Goal: Task Accomplishment & Management: Use online tool/utility

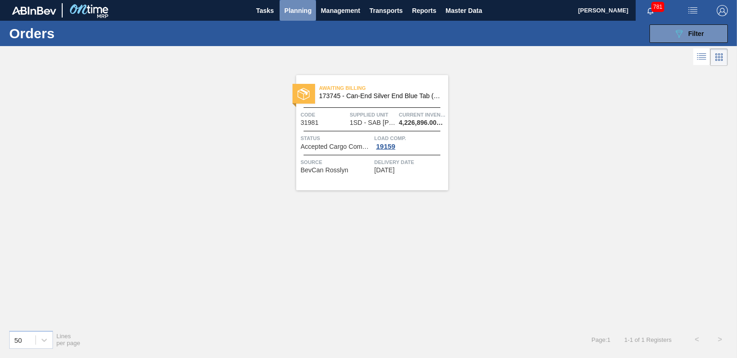
click at [283, 7] on button "Planning" at bounding box center [297, 10] width 36 height 21
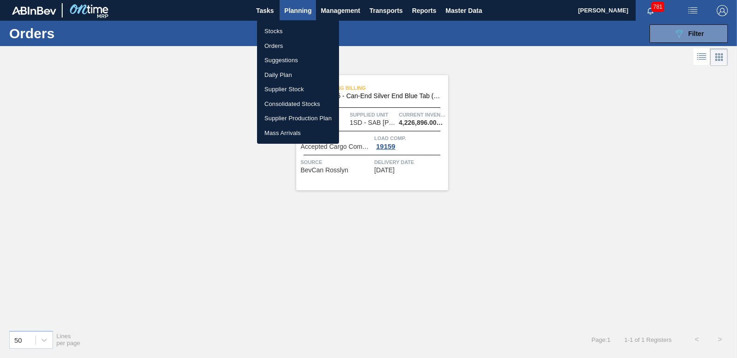
click at [280, 30] on li "Stocks" at bounding box center [298, 31] width 82 height 15
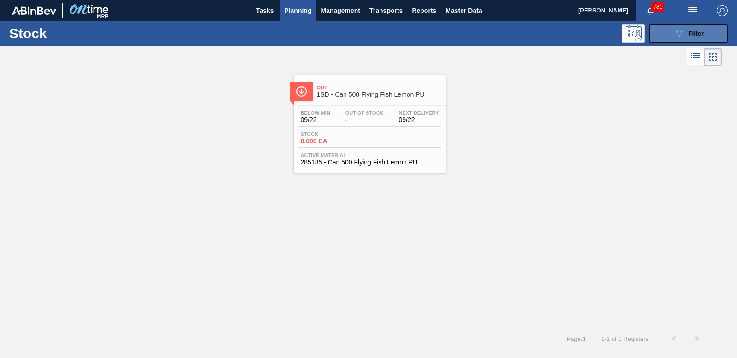
click at [675, 33] on icon "089F7B8B-B2A5-4AFE-B5C0-19BA573D28AC" at bounding box center [678, 33] width 11 height 11
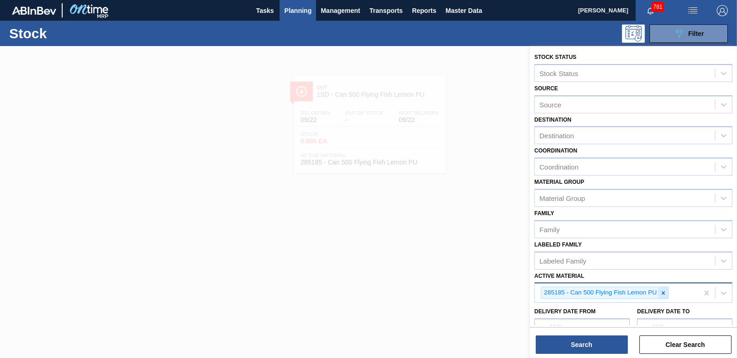
click at [663, 294] on icon at bounding box center [663, 293] width 6 height 6
type Material "285205"
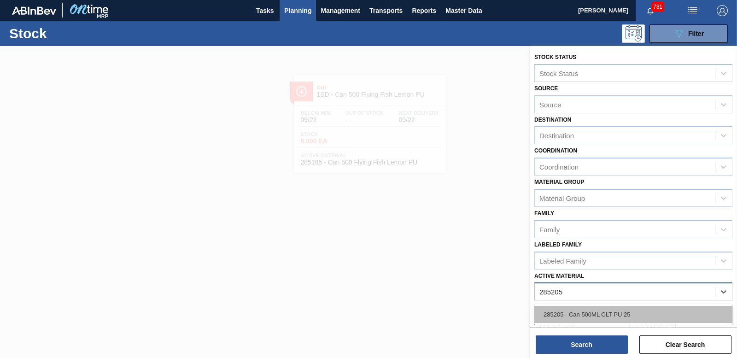
click at [593, 313] on div "285205 - Can 500ML CLT PU 25" at bounding box center [633, 314] width 198 height 17
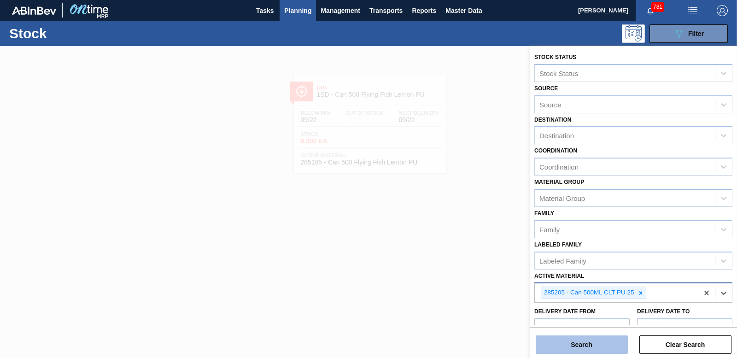
click at [586, 342] on button "Search" at bounding box center [581, 344] width 92 height 18
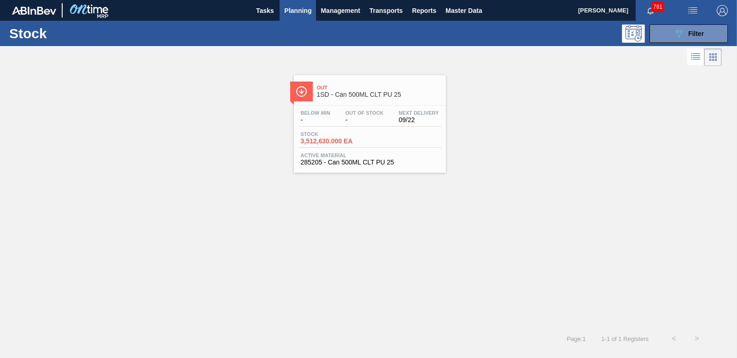
click at [326, 140] on span "3,512,630.000 EA" at bounding box center [333, 141] width 64 height 7
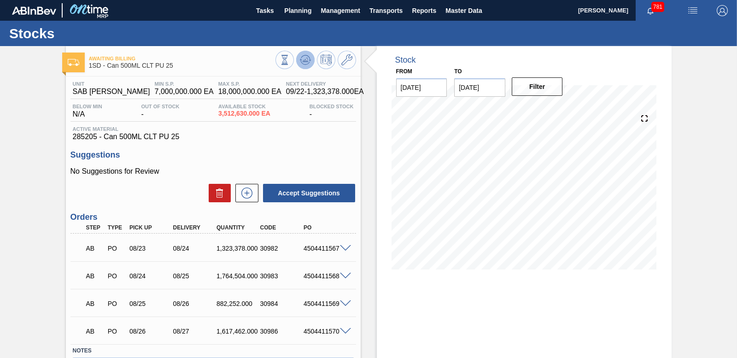
click at [301, 61] on icon at bounding box center [305, 59] width 11 height 11
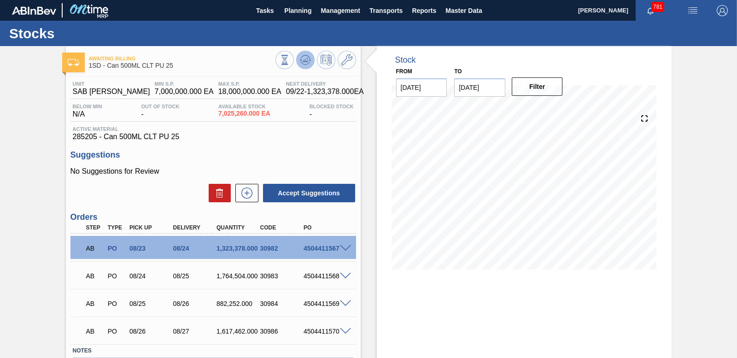
click at [307, 58] on icon at bounding box center [305, 59] width 11 height 11
click at [303, 61] on icon at bounding box center [303, 60] width 1 height 1
click at [305, 62] on icon at bounding box center [305, 60] width 6 height 4
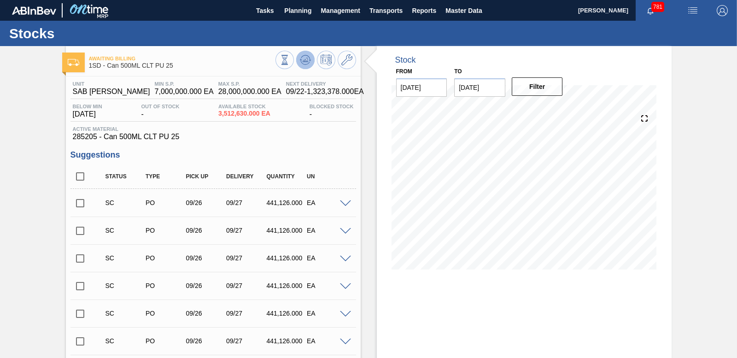
click at [306, 63] on icon at bounding box center [305, 59] width 11 height 11
click at [77, 206] on input "checkbox" at bounding box center [79, 202] width 19 height 19
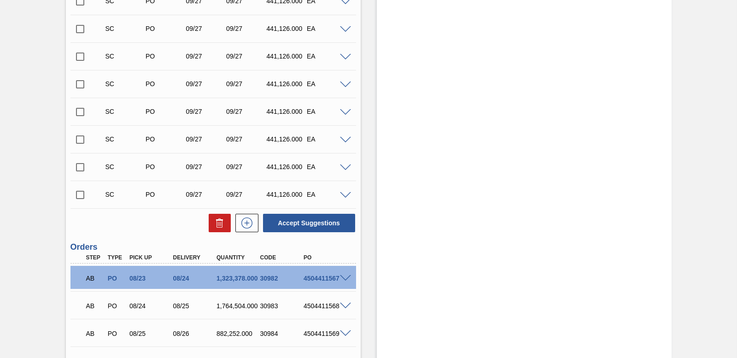
scroll to position [1334, 0]
click at [292, 219] on button "Accept Suggestions" at bounding box center [309, 223] width 92 height 18
checkbox input "false"
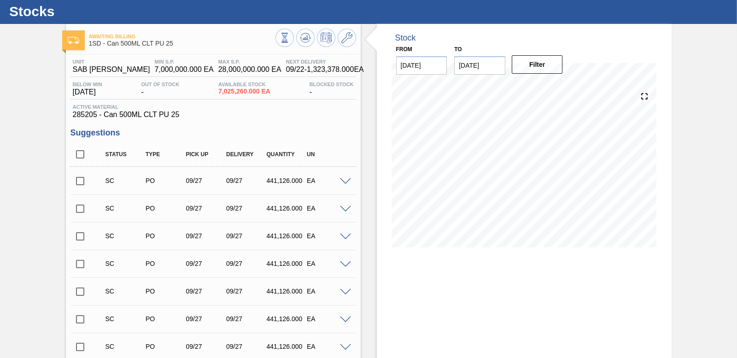
scroll to position [0, 0]
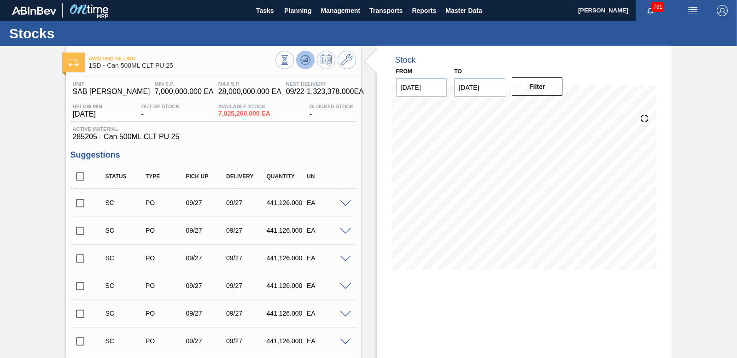
click at [304, 56] on icon at bounding box center [305, 59] width 11 height 11
click at [81, 201] on input "checkbox" at bounding box center [79, 202] width 19 height 19
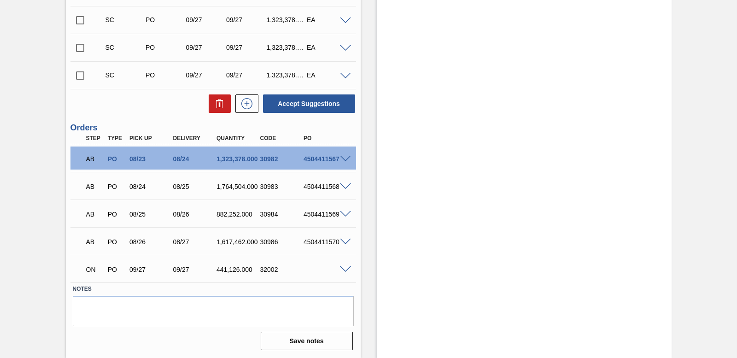
scroll to position [404, 0]
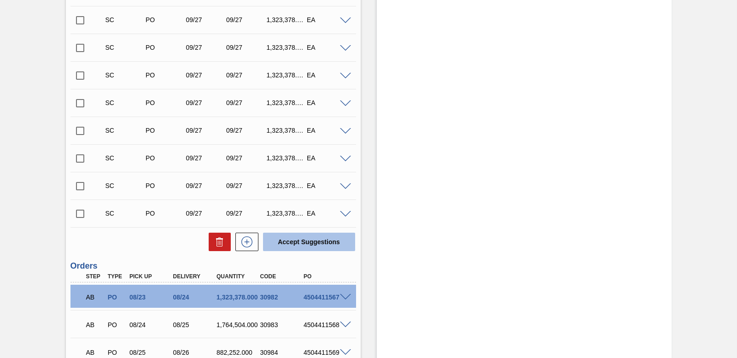
click at [313, 243] on button "Accept Suggestions" at bounding box center [309, 242] width 92 height 18
checkbox input "false"
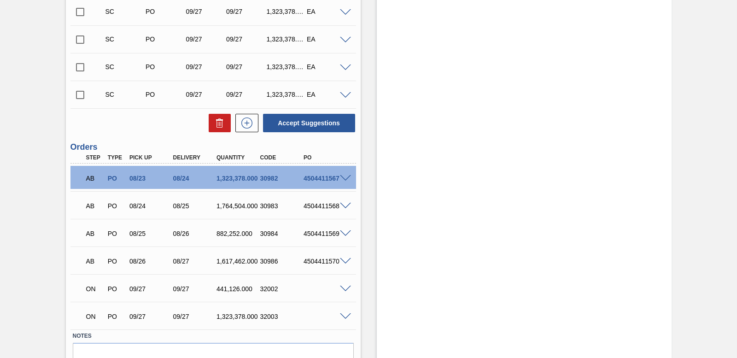
scroll to position [542, 0]
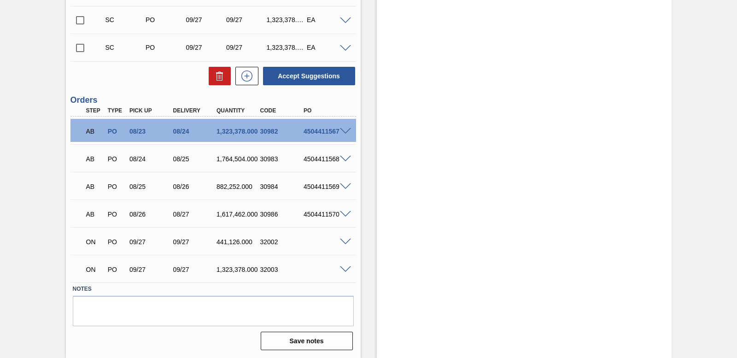
click at [343, 268] on span at bounding box center [345, 269] width 11 height 7
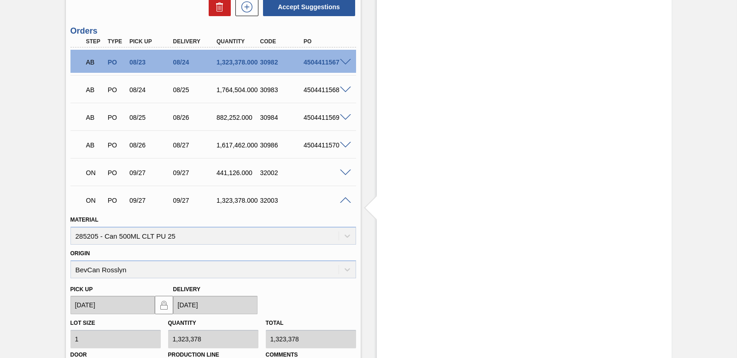
scroll to position [627, 0]
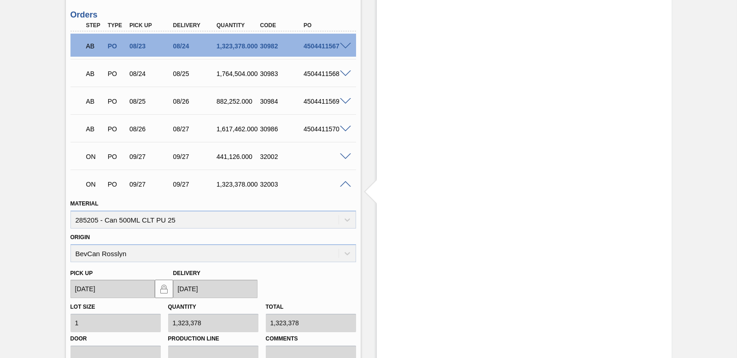
click at [343, 182] on span at bounding box center [345, 184] width 11 height 7
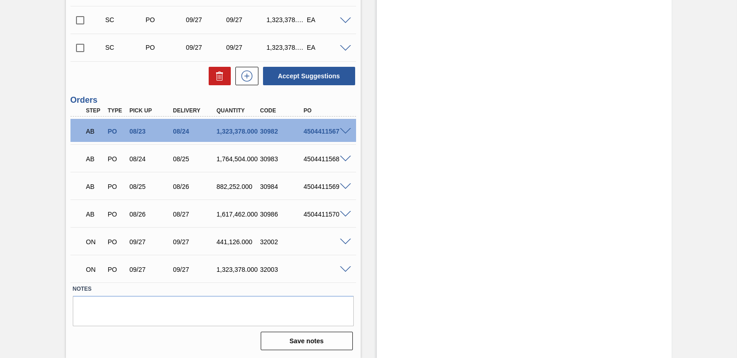
click at [343, 267] on span at bounding box center [345, 269] width 11 height 7
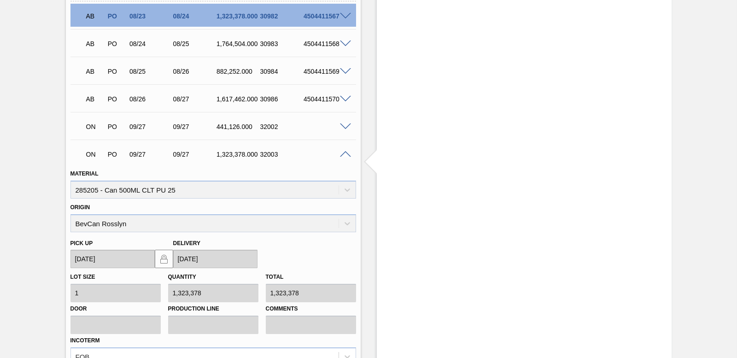
scroll to position [673, 0]
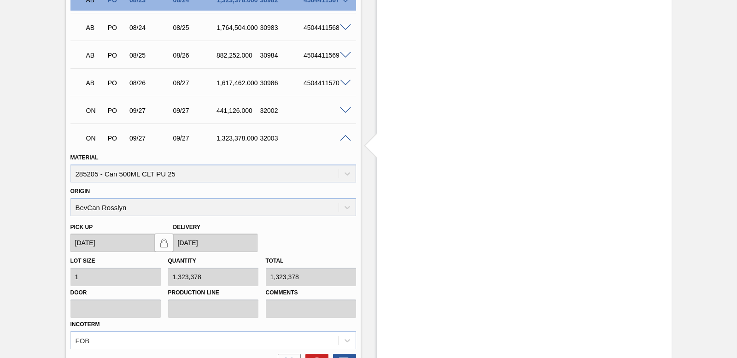
click at [345, 135] on span at bounding box center [345, 138] width 11 height 7
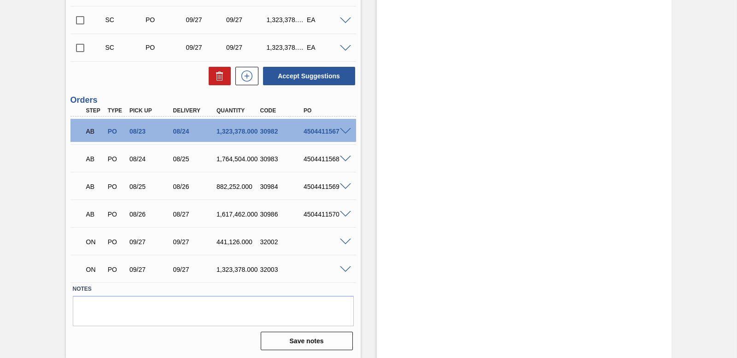
click at [345, 237] on div "ON PO 09/27 09/27 441,126.000 32002" at bounding box center [212, 240] width 285 height 23
click at [347, 243] on span at bounding box center [345, 242] width 11 height 7
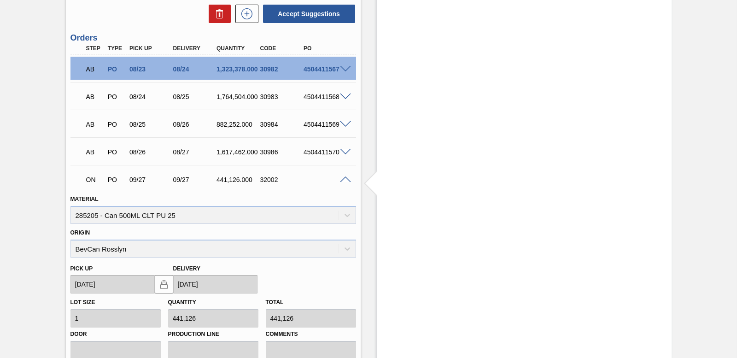
scroll to position [581, 0]
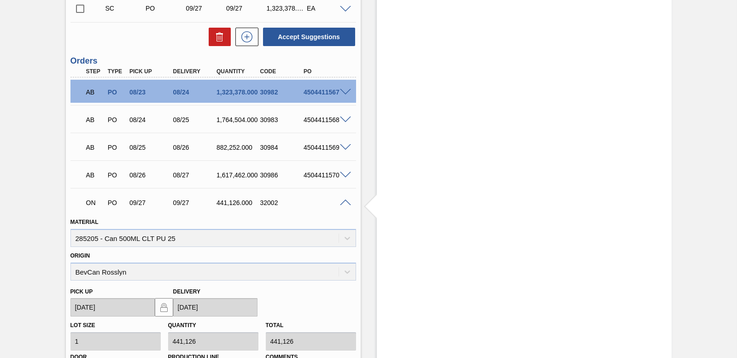
click at [347, 198] on div "ON PO 09/27 09/27 441,126.000 32002" at bounding box center [212, 201] width 285 height 23
click at [346, 200] on span at bounding box center [345, 202] width 11 height 7
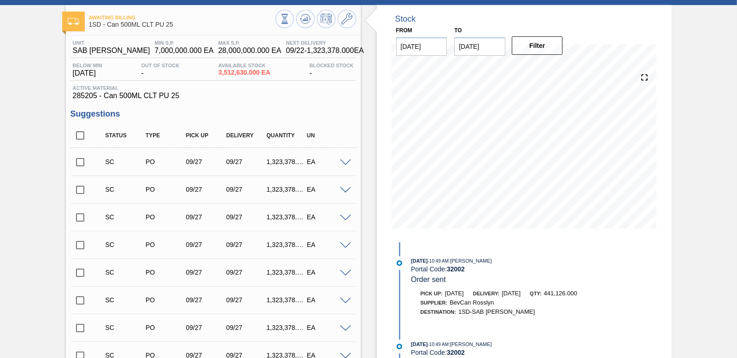
scroll to position [0, 0]
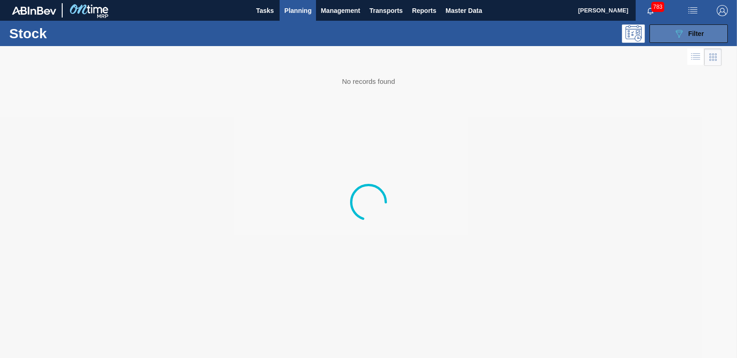
click at [664, 36] on button "089F7B8B-B2A5-4AFE-B5C0-19BA573D28AC Filter" at bounding box center [688, 33] width 78 height 18
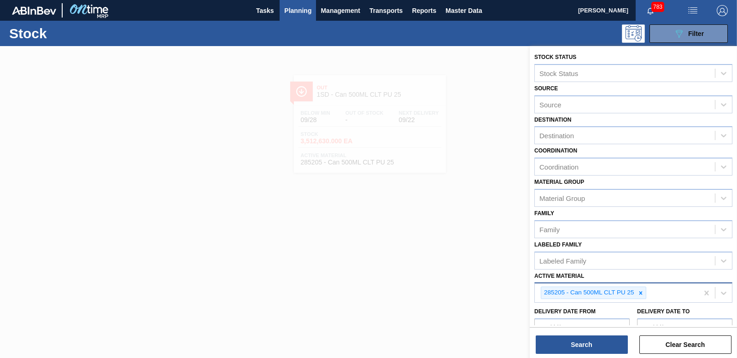
click at [642, 291] on icon at bounding box center [640, 293] width 6 height 6
type Material "285205"
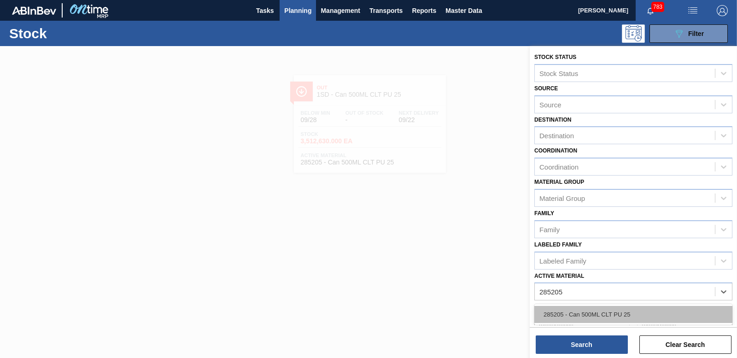
click at [584, 320] on div "285205 - Can 500ML CLT PU 25" at bounding box center [633, 314] width 198 height 17
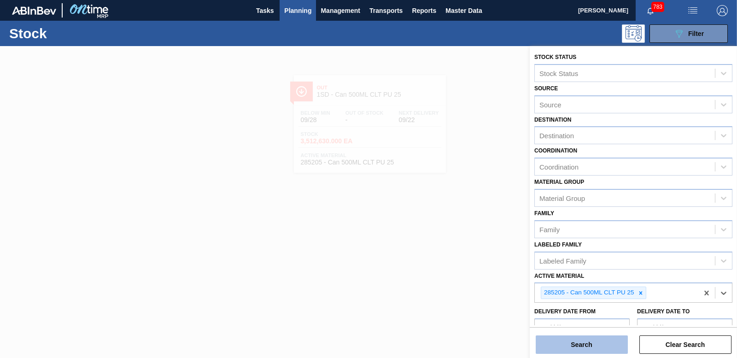
click at [585, 337] on button "Search" at bounding box center [581, 344] width 92 height 18
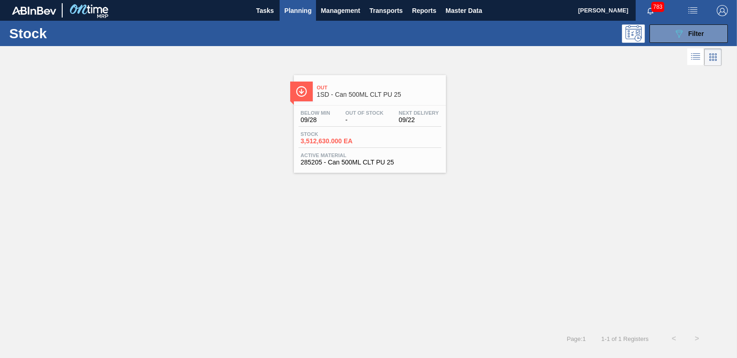
click at [339, 144] on span "3,512,630.000 EA" at bounding box center [333, 141] width 64 height 7
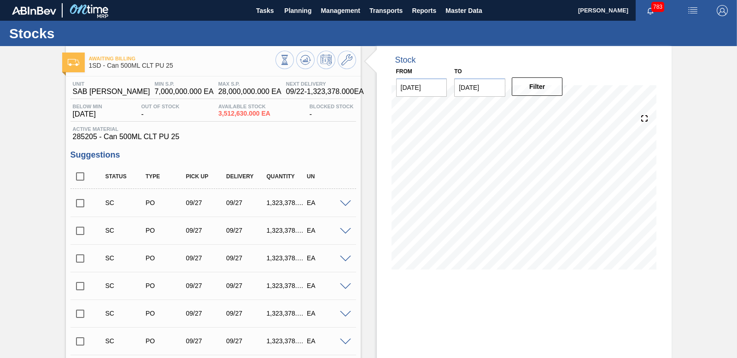
click at [346, 204] on span at bounding box center [345, 203] width 11 height 7
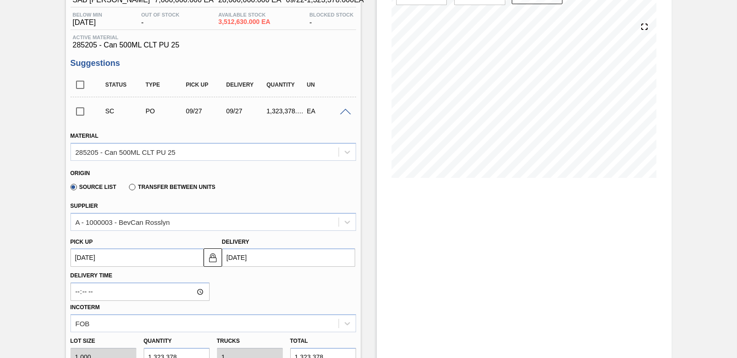
scroll to position [92, 0]
click at [320, 223] on div "A - 1000003 - BevCan Rosslyn" at bounding box center [205, 221] width 268 height 13
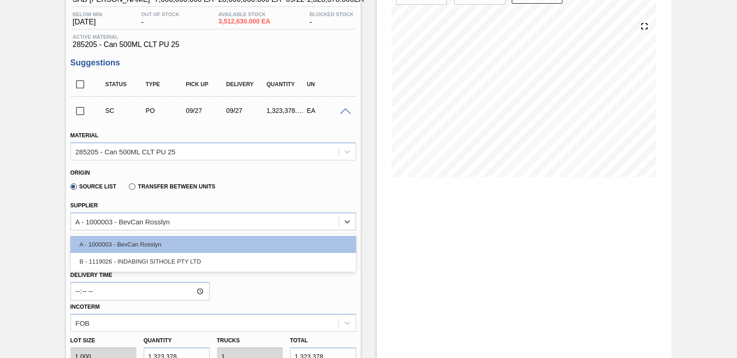
click at [316, 185] on div "Source List Transfer between Units" at bounding box center [209, 185] width 278 height 18
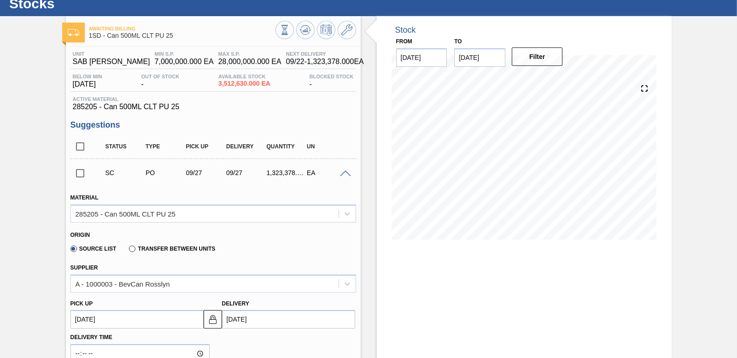
scroll to position [46, 0]
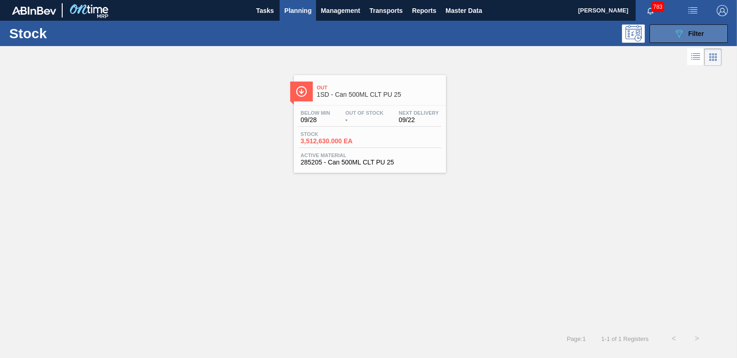
click at [674, 39] on button "089F7B8B-B2A5-4AFE-B5C0-19BA573D28AC Filter" at bounding box center [688, 33] width 78 height 18
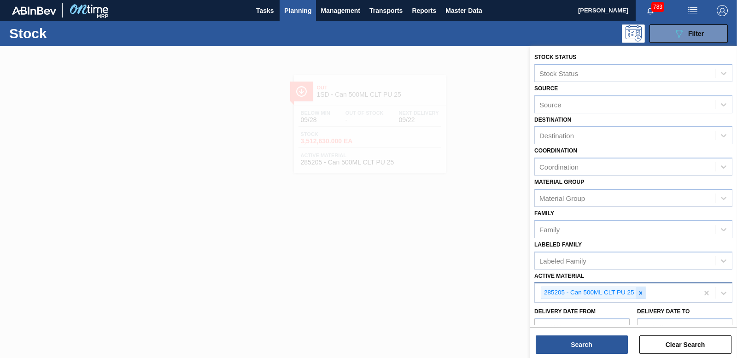
click at [640, 291] on icon at bounding box center [640, 293] width 6 height 6
type Material "285149"
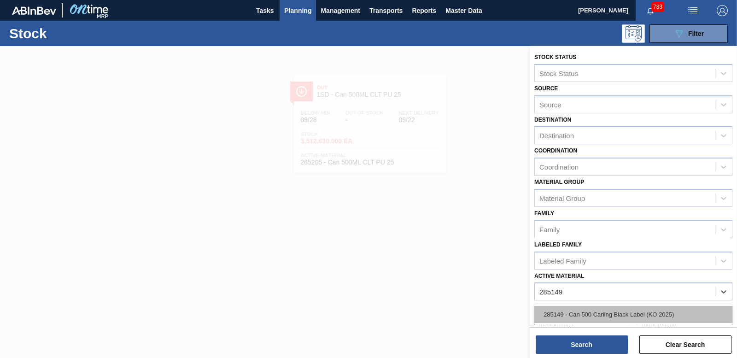
drag, startPoint x: 625, startPoint y: 308, endPoint x: 621, endPoint y: 314, distance: 7.6
click at [625, 308] on div "285149 - Can 500 Carling Black Label (KO 2025)" at bounding box center [633, 314] width 198 height 17
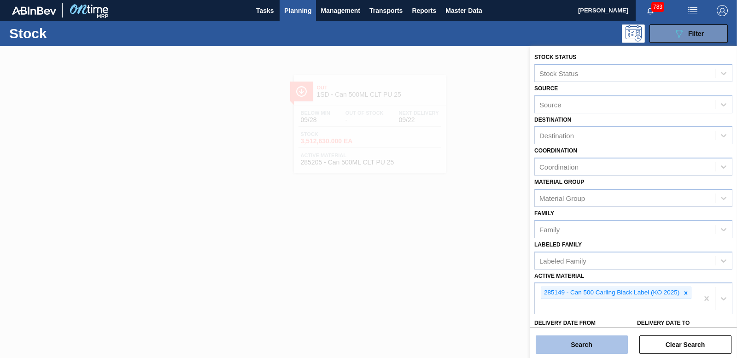
click at [595, 338] on button "Search" at bounding box center [581, 344] width 92 height 18
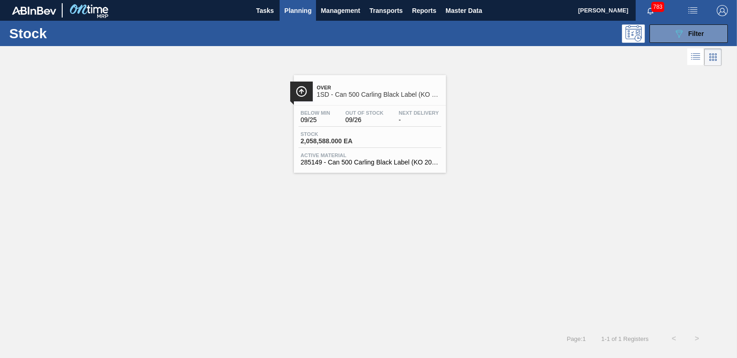
click at [349, 142] on span "2,058,588.000 EA" at bounding box center [333, 141] width 64 height 7
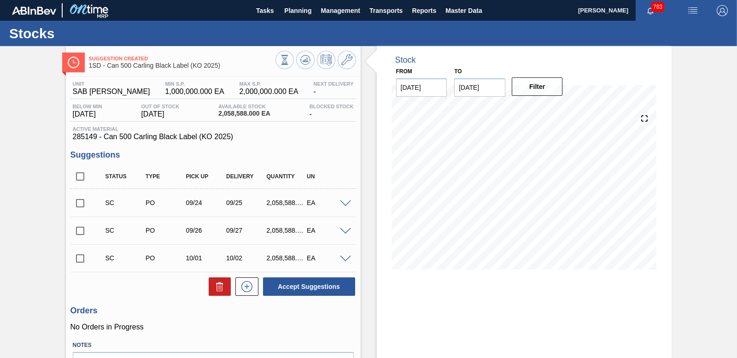
click at [346, 202] on span at bounding box center [345, 203] width 11 height 7
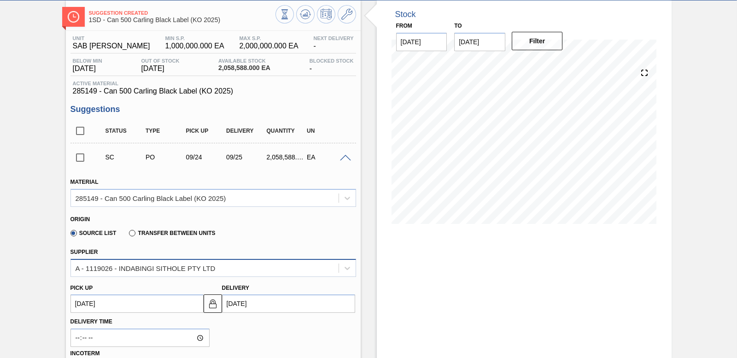
scroll to position [46, 0]
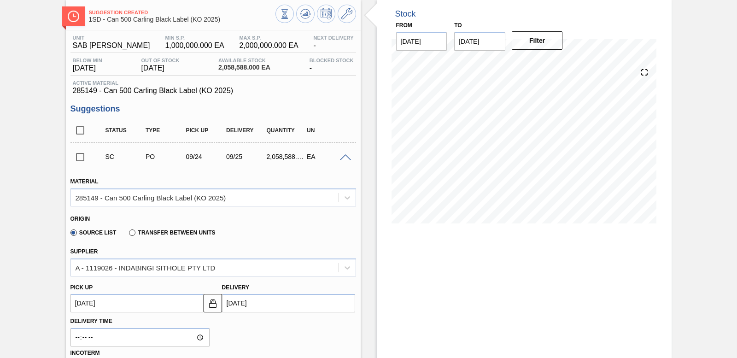
click at [293, 238] on div "Source List Transfer between Units" at bounding box center [209, 231] width 278 height 18
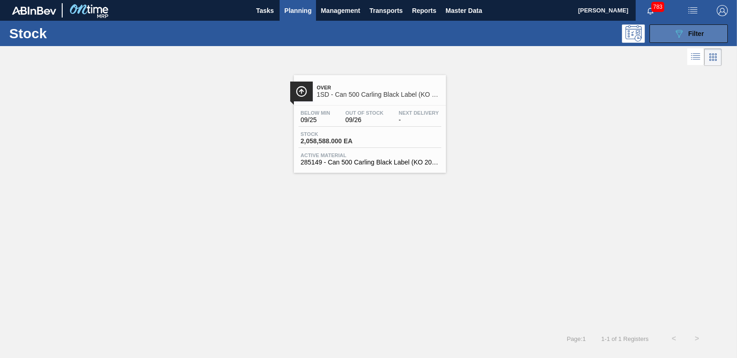
click at [708, 37] on button "089F7B8B-B2A5-4AFE-B5C0-19BA573D28AC Filter" at bounding box center [688, 33] width 78 height 18
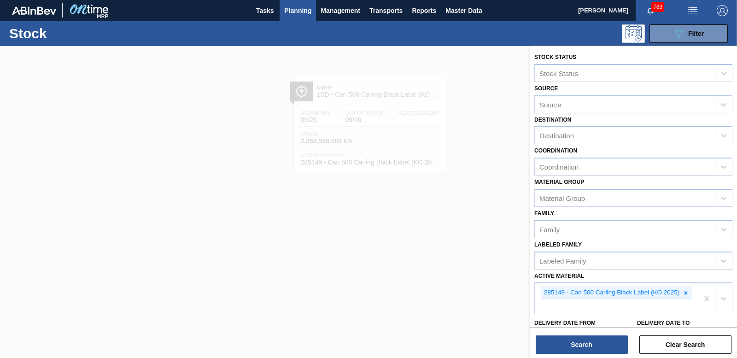
click at [451, 220] on div at bounding box center [368, 225] width 737 height 358
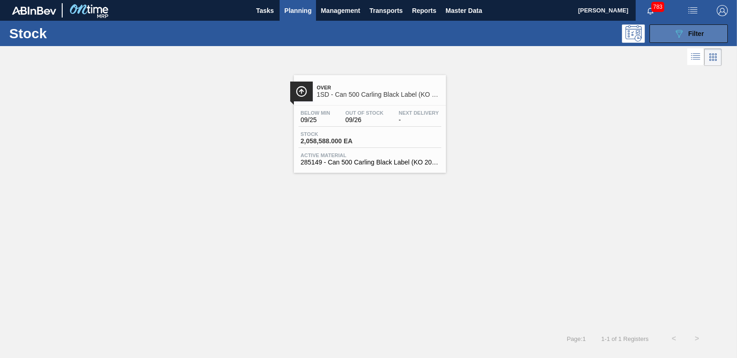
click at [708, 33] on button "089F7B8B-B2A5-4AFE-B5C0-19BA573D28AC Filter" at bounding box center [688, 33] width 78 height 18
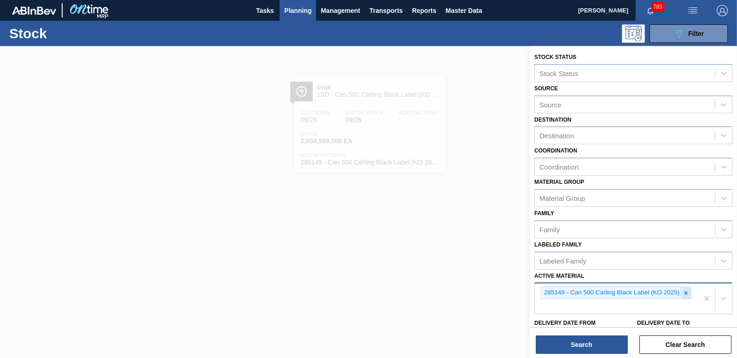
click at [688, 293] on icon at bounding box center [685, 293] width 6 height 6
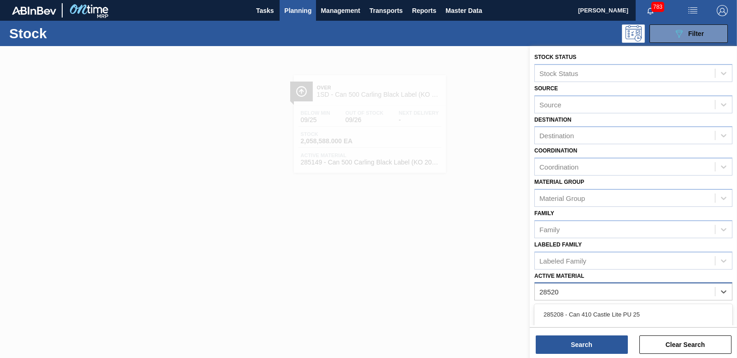
type Material "285205"
click at [587, 308] on div "285205 - Can 500ML CLT PU 25" at bounding box center [633, 314] width 198 height 17
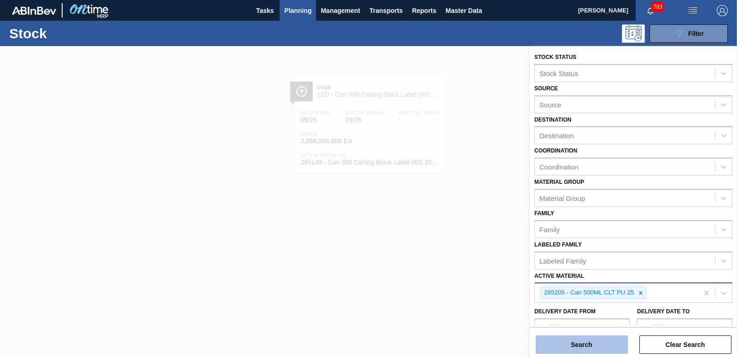
click at [592, 341] on button "Search" at bounding box center [581, 344] width 92 height 18
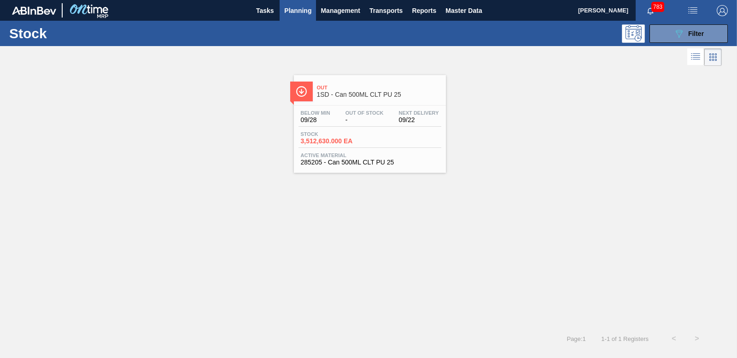
click at [338, 144] on span "3,512,630.000 EA" at bounding box center [333, 141] width 64 height 7
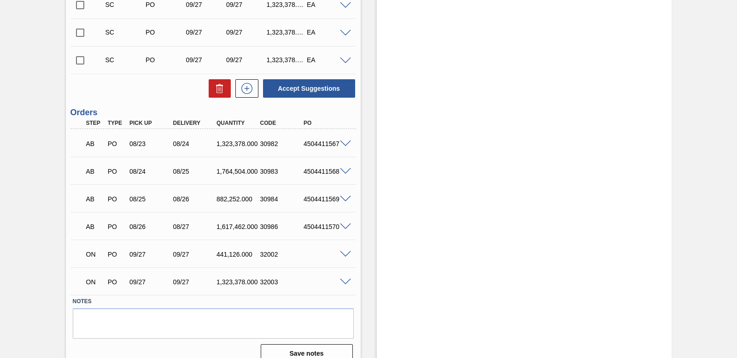
scroll to position [542, 0]
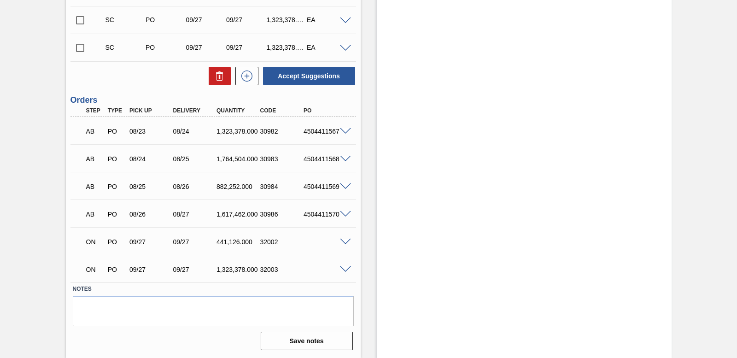
click at [343, 239] on span at bounding box center [345, 242] width 11 height 7
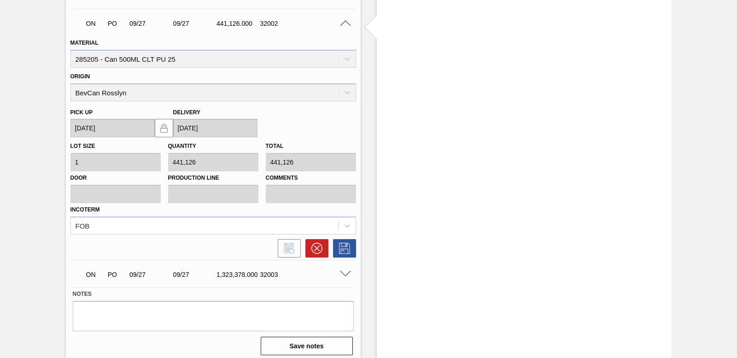
scroll to position [765, 0]
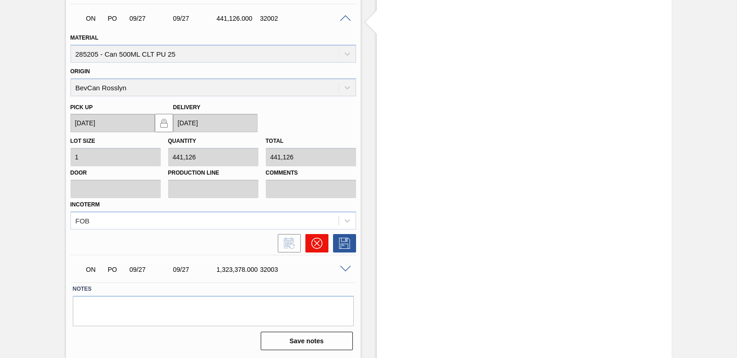
click at [320, 246] on icon at bounding box center [316, 243] width 11 height 11
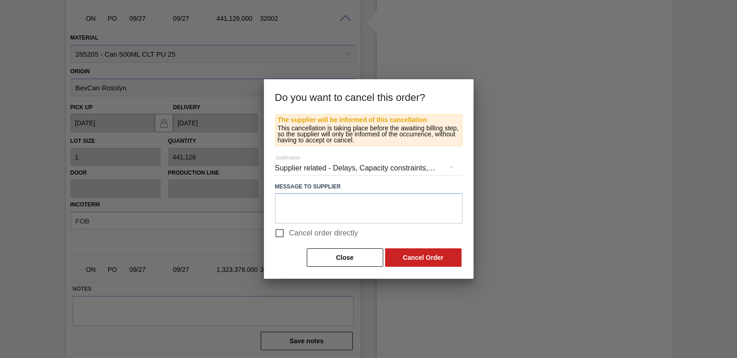
click at [280, 235] on input "Cancel order directly" at bounding box center [279, 232] width 19 height 19
checkbox input "true"
click at [427, 258] on button "Cancel Order" at bounding box center [423, 257] width 76 height 18
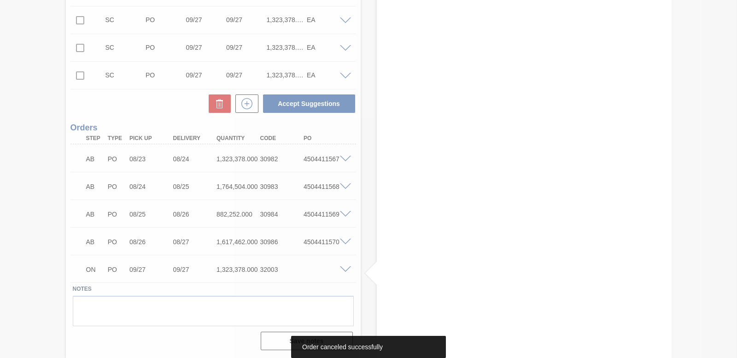
scroll to position [514, 0]
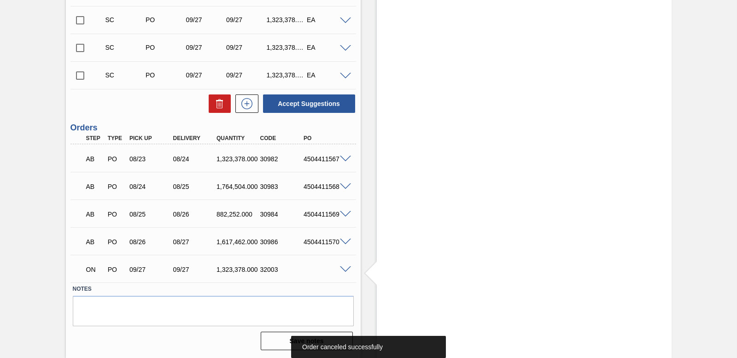
click at [347, 267] on span at bounding box center [345, 269] width 11 height 7
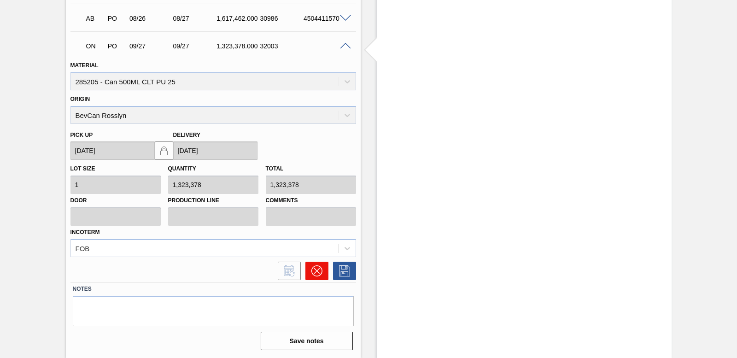
click at [312, 269] on icon at bounding box center [316, 270] width 11 height 11
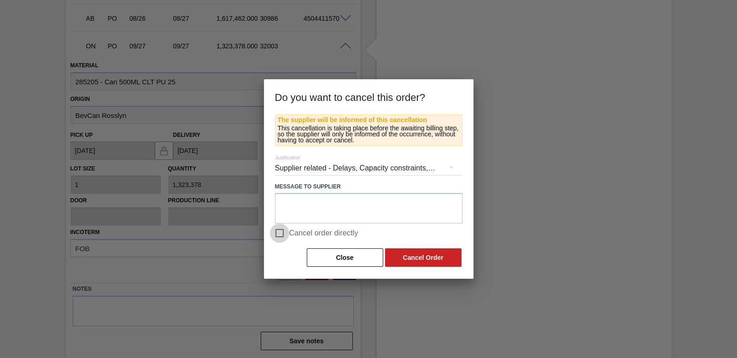
click at [280, 234] on input "Cancel order directly" at bounding box center [279, 232] width 19 height 19
checkbox input "true"
click at [425, 255] on button "Cancel Order" at bounding box center [423, 257] width 76 height 18
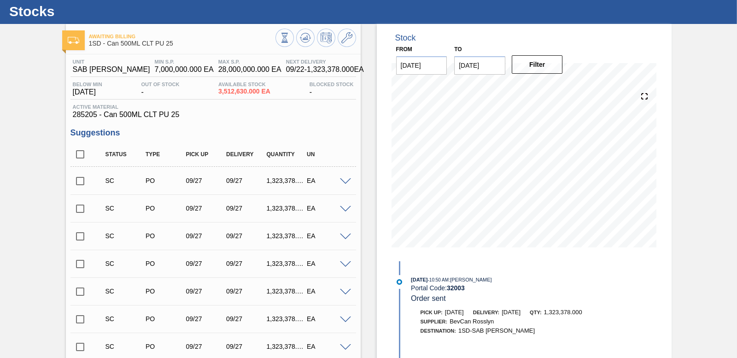
scroll to position [0, 0]
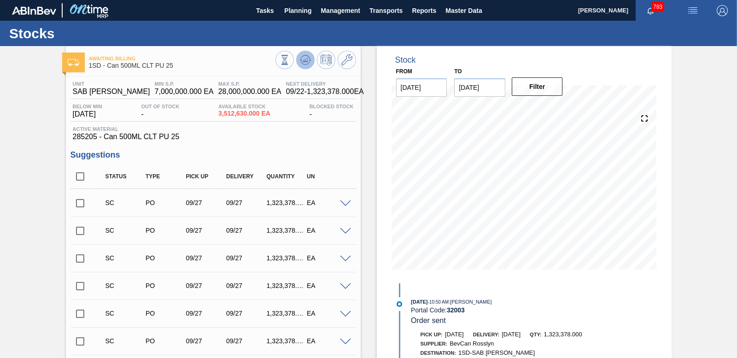
click at [303, 57] on icon at bounding box center [305, 59] width 11 height 11
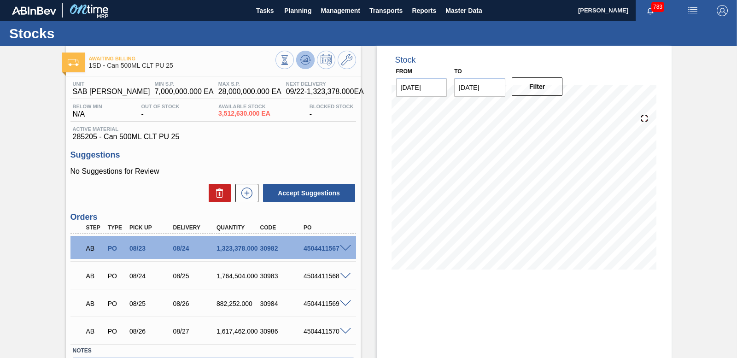
click at [310, 56] on button at bounding box center [305, 60] width 18 height 18
click at [308, 64] on icon at bounding box center [305, 59] width 11 height 11
click at [303, 56] on icon at bounding box center [305, 59] width 11 height 11
click at [301, 61] on icon at bounding box center [305, 59] width 11 height 11
click at [302, 59] on icon at bounding box center [305, 59] width 11 height 11
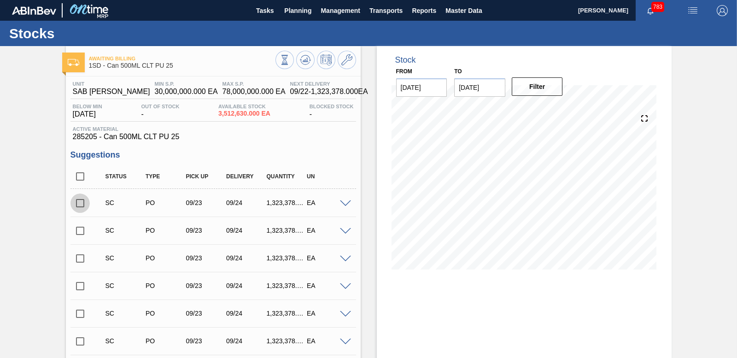
click at [79, 203] on input "checkbox" at bounding box center [79, 202] width 19 height 19
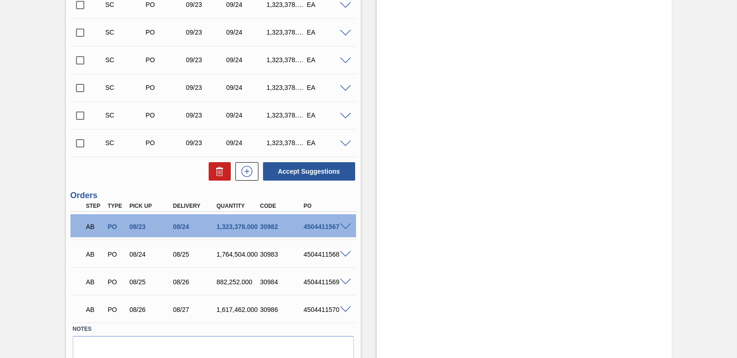
scroll to position [1564, 0]
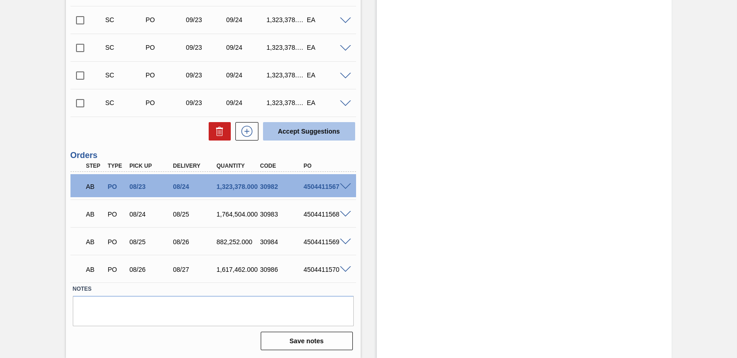
click at [307, 131] on button "Accept Suggestions" at bounding box center [309, 131] width 92 height 18
checkbox input "false"
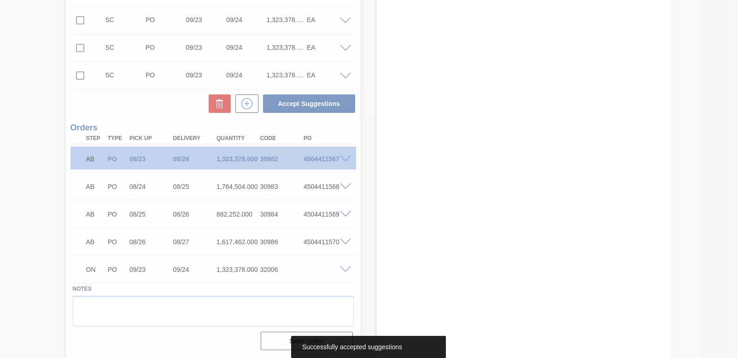
scroll to position [1536, 0]
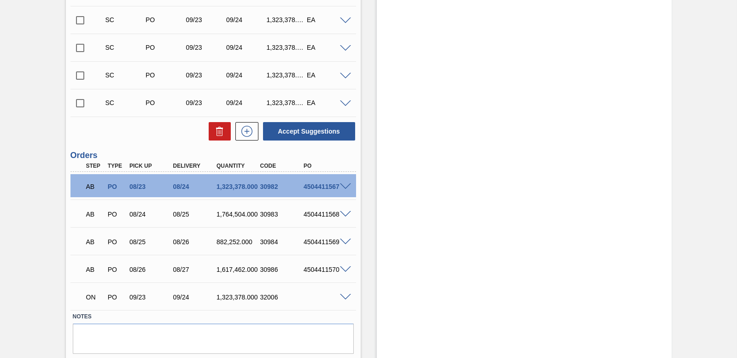
click at [344, 297] on span at bounding box center [345, 297] width 11 height 7
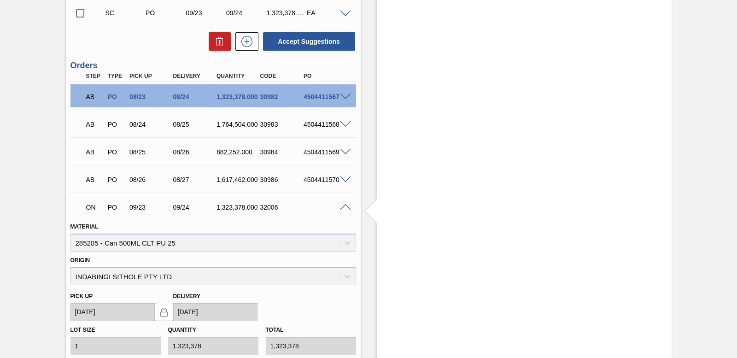
scroll to position [1629, 0]
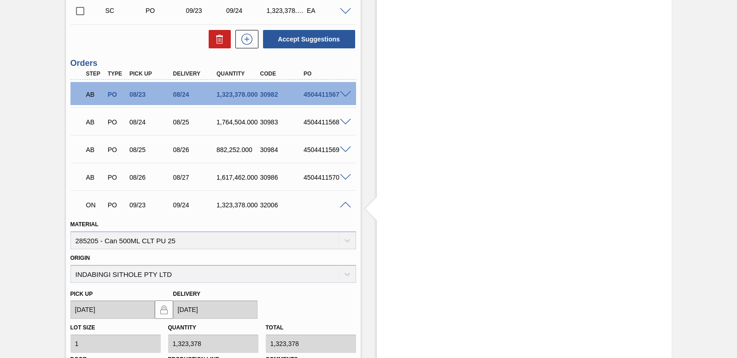
click at [343, 204] on span at bounding box center [345, 205] width 11 height 7
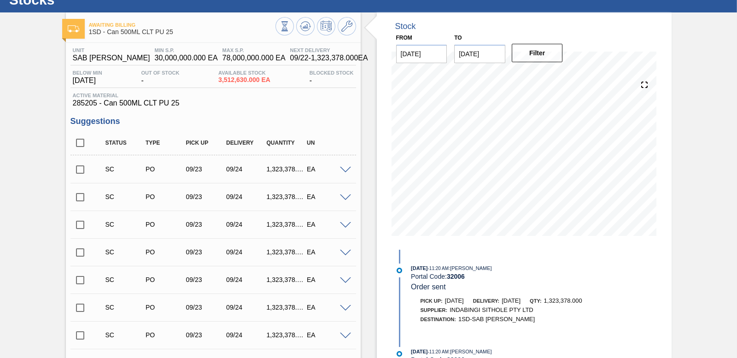
scroll to position [0, 0]
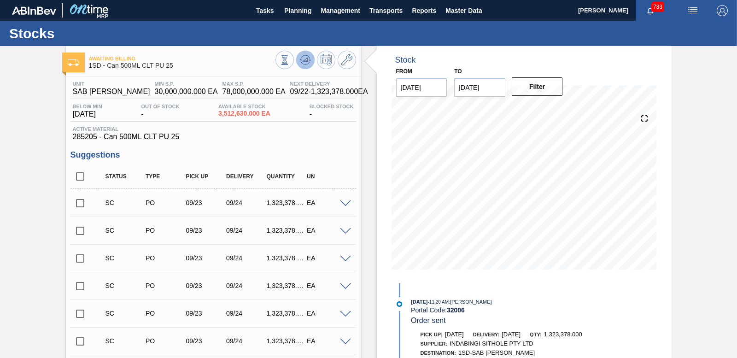
click at [301, 61] on icon at bounding box center [305, 59] width 11 height 11
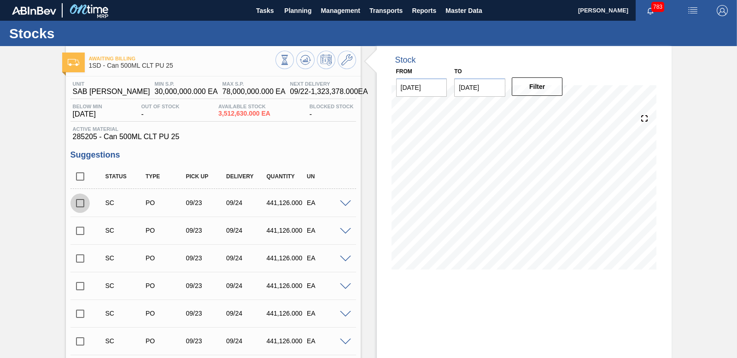
click at [80, 203] on input "checkbox" at bounding box center [79, 202] width 19 height 19
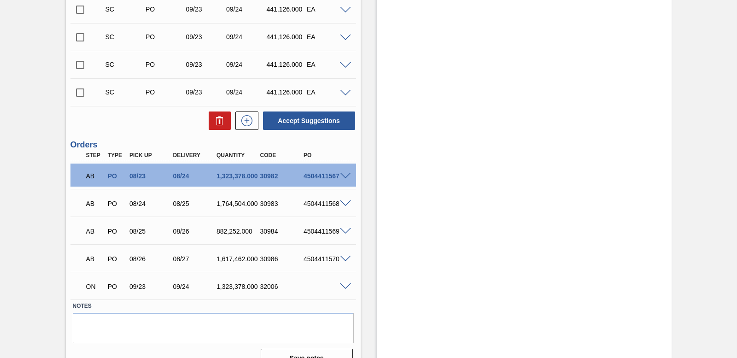
scroll to position [4437, 0]
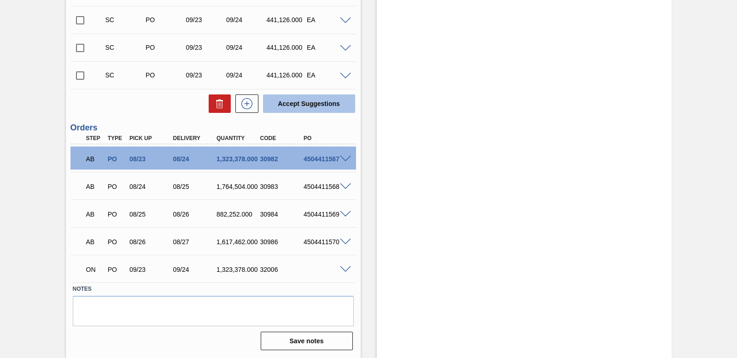
click at [332, 103] on button "Accept Suggestions" at bounding box center [309, 103] width 92 height 18
checkbox input "false"
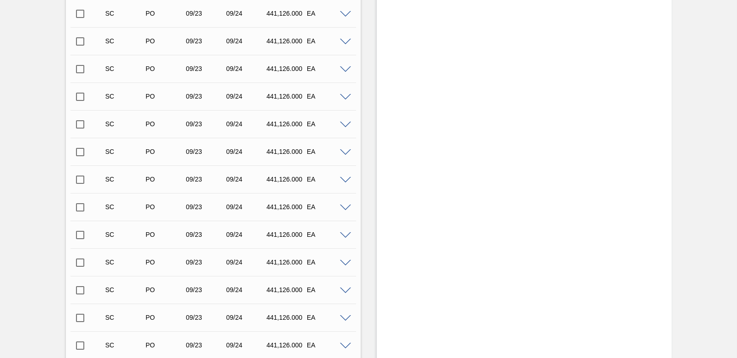
scroll to position [3765, 0]
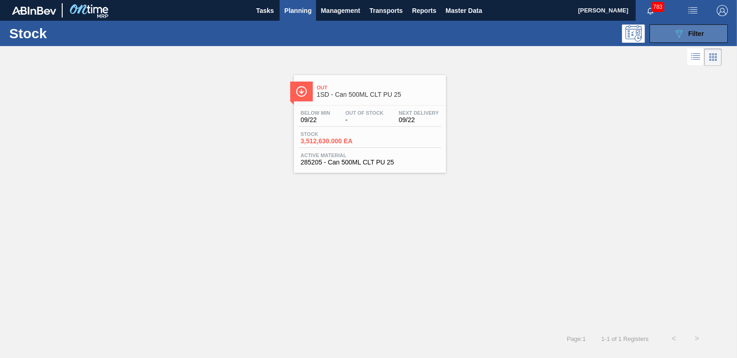
click at [670, 38] on button "089F7B8B-B2A5-4AFE-B5C0-19BA573D28AC Filter" at bounding box center [688, 33] width 78 height 18
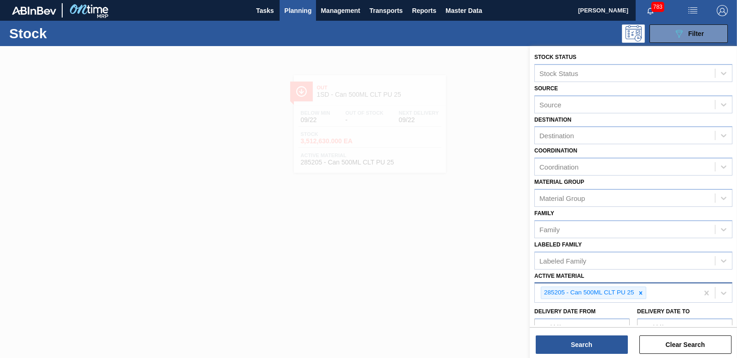
click at [640, 297] on div at bounding box center [640, 293] width 10 height 12
type Material "285149"
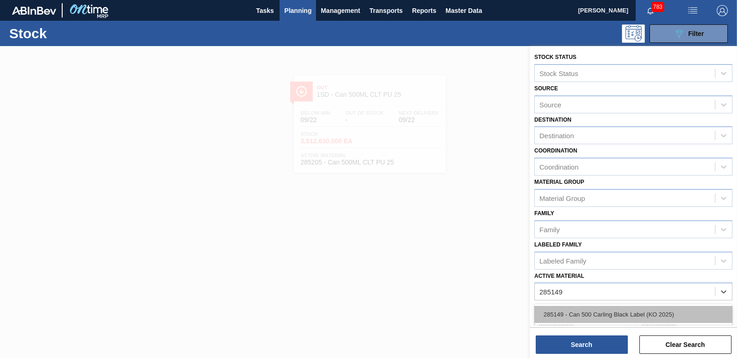
click at [633, 310] on div "285149 - Can 500 Carling Black Label (KO 2025)" at bounding box center [633, 314] width 198 height 17
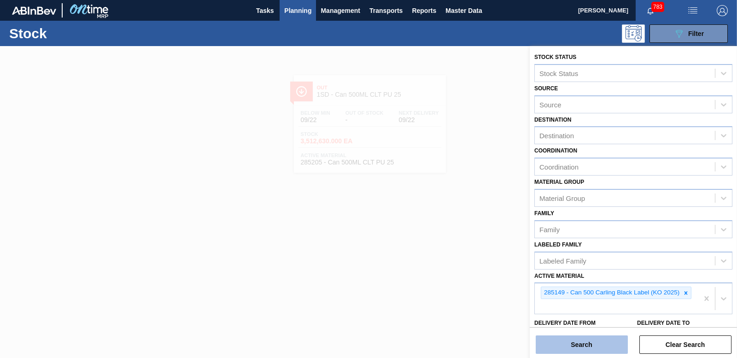
click at [604, 342] on button "Search" at bounding box center [581, 344] width 92 height 18
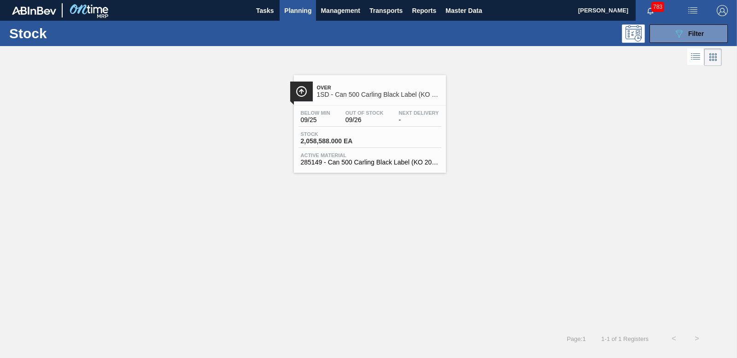
click at [348, 140] on span "2,058,588.000 EA" at bounding box center [333, 141] width 64 height 7
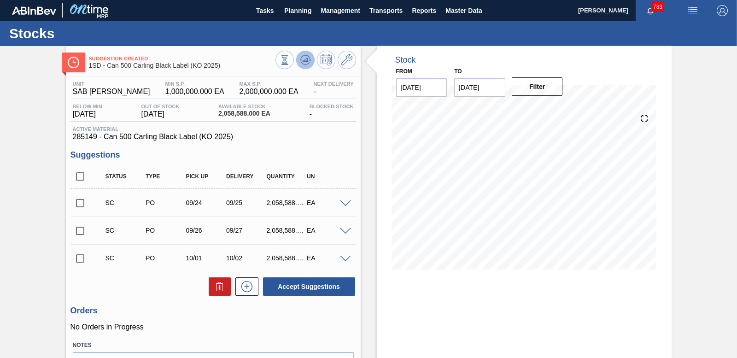
click at [301, 58] on icon at bounding box center [305, 59] width 11 height 11
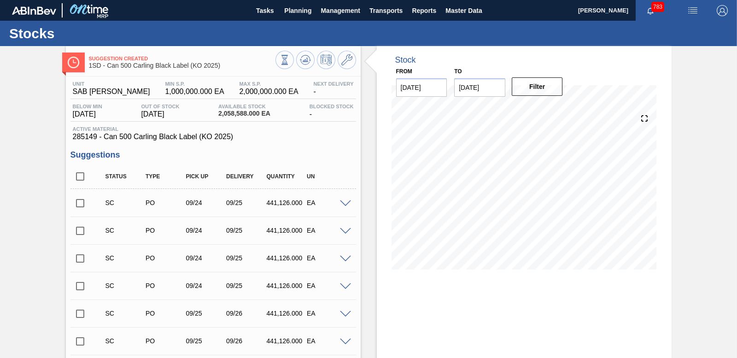
click at [346, 202] on span at bounding box center [345, 203] width 11 height 7
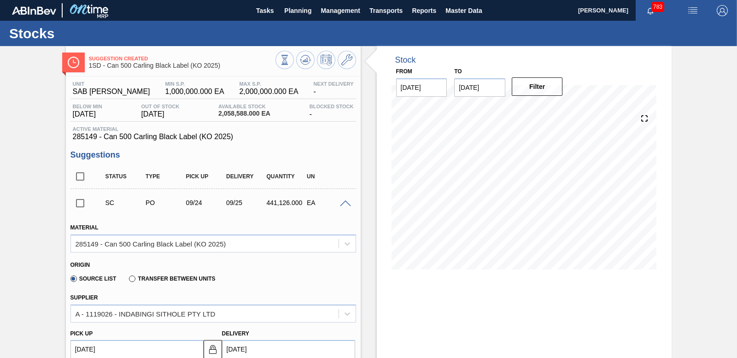
click at [346, 202] on span at bounding box center [345, 203] width 11 height 7
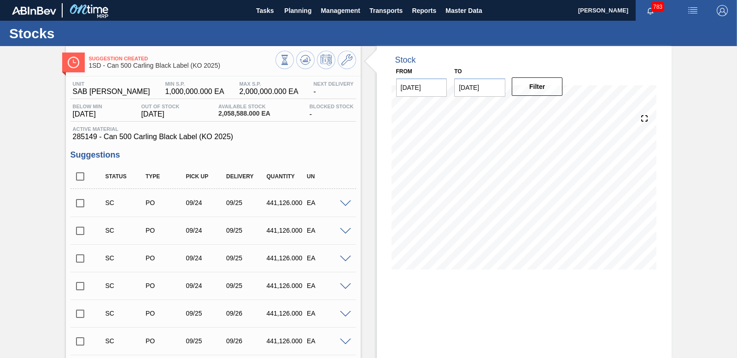
click at [78, 199] on input "checkbox" at bounding box center [79, 202] width 19 height 19
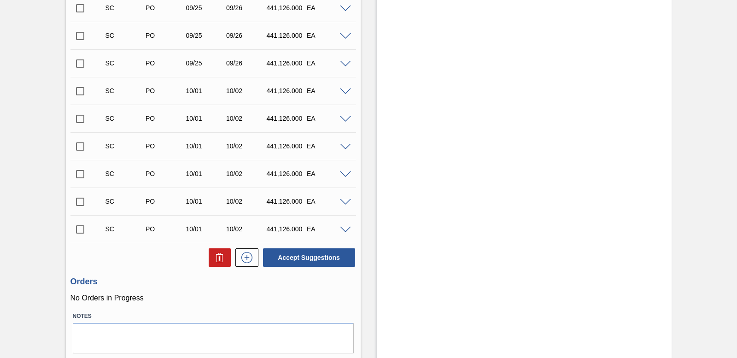
scroll to position [332, 0]
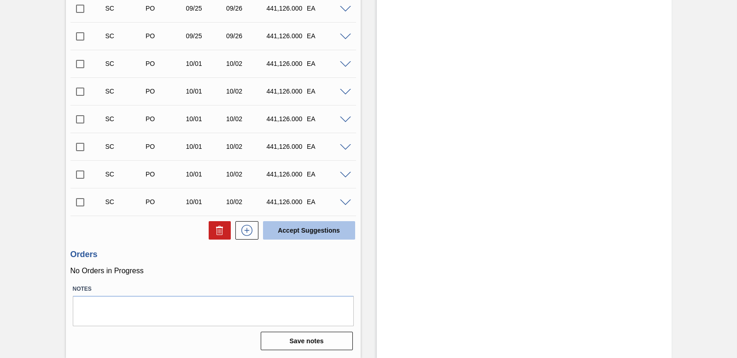
click at [320, 227] on button "Accept Suggestions" at bounding box center [309, 230] width 92 height 18
checkbox input "false"
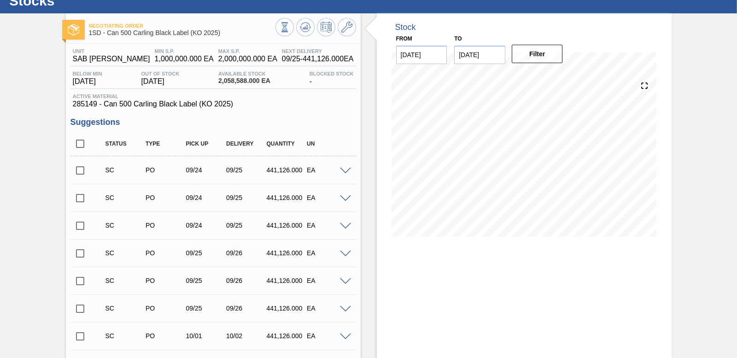
scroll to position [0, 0]
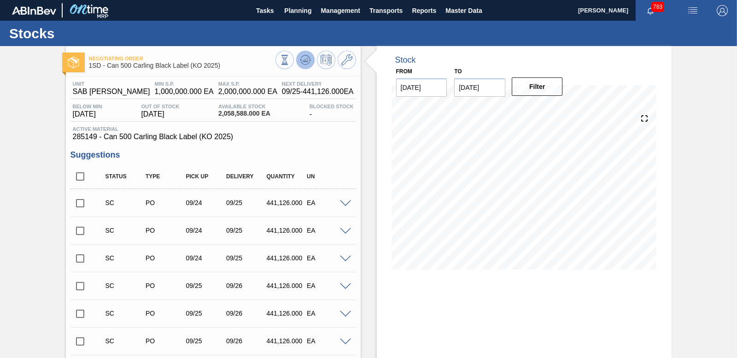
click at [303, 59] on icon at bounding box center [305, 59] width 11 height 11
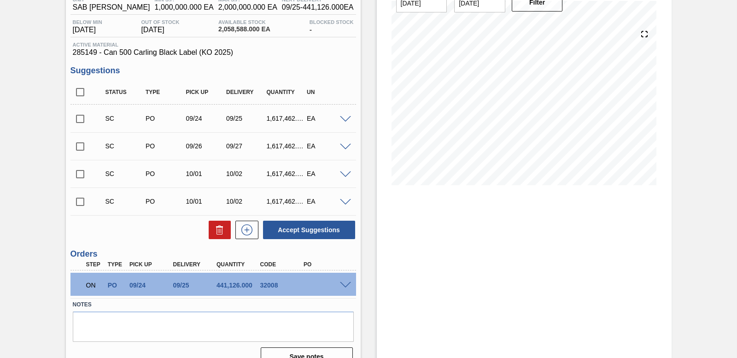
scroll to position [92, 0]
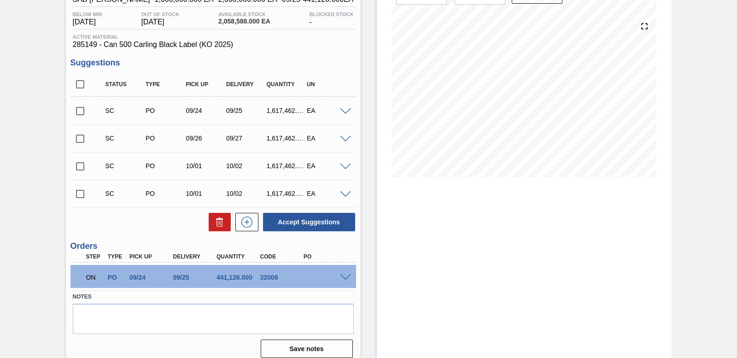
click at [79, 108] on input "checkbox" at bounding box center [79, 110] width 19 height 19
click at [307, 222] on button "Accept Suggestions" at bounding box center [309, 222] width 92 height 18
checkbox input "false"
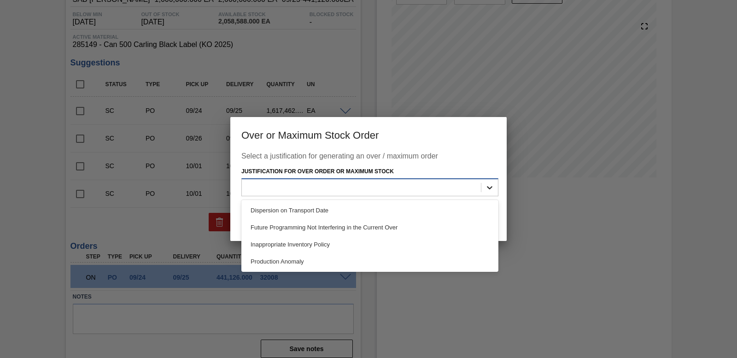
click at [495, 189] on div at bounding box center [489, 187] width 17 height 17
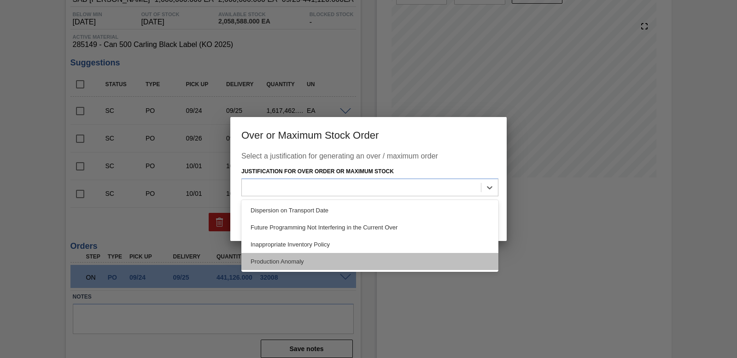
click at [402, 256] on div "Production Anomaly" at bounding box center [369, 261] width 257 height 17
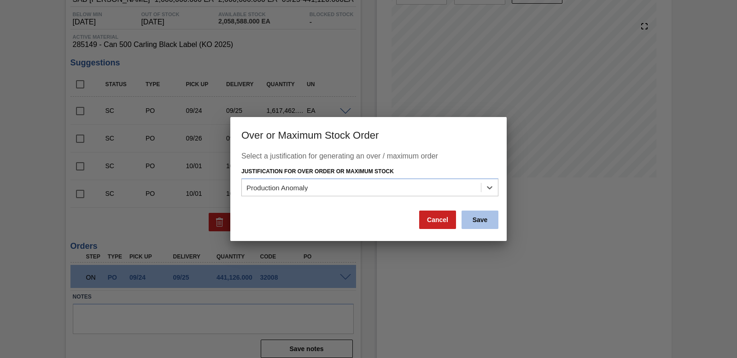
click at [473, 225] on button "Save" at bounding box center [479, 219] width 37 height 18
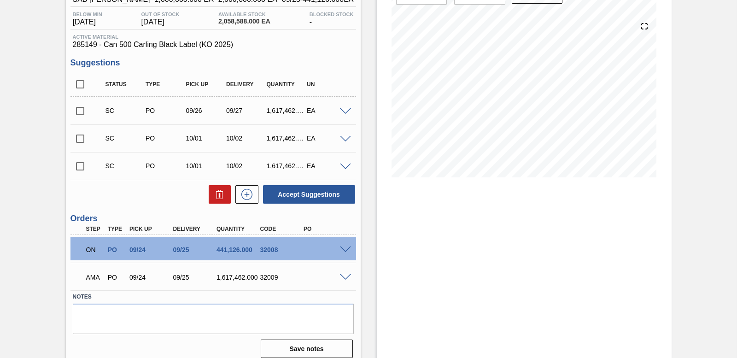
click at [345, 274] on span at bounding box center [345, 277] width 11 height 7
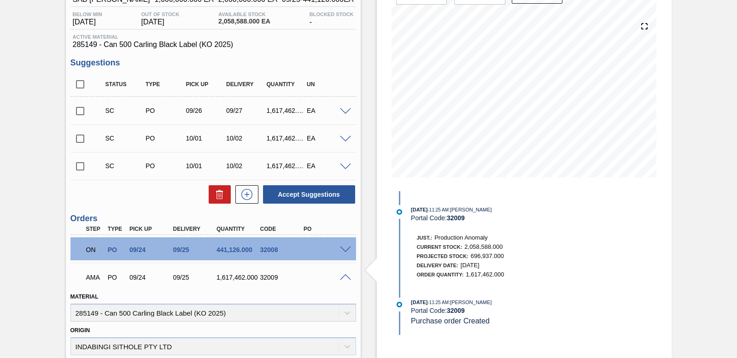
click at [345, 274] on span at bounding box center [345, 277] width 11 height 7
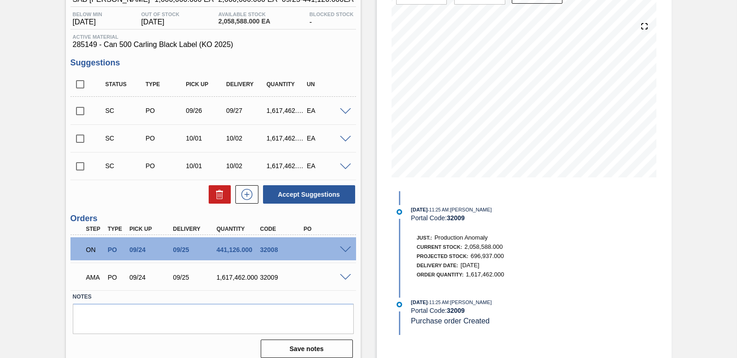
scroll to position [100, 0]
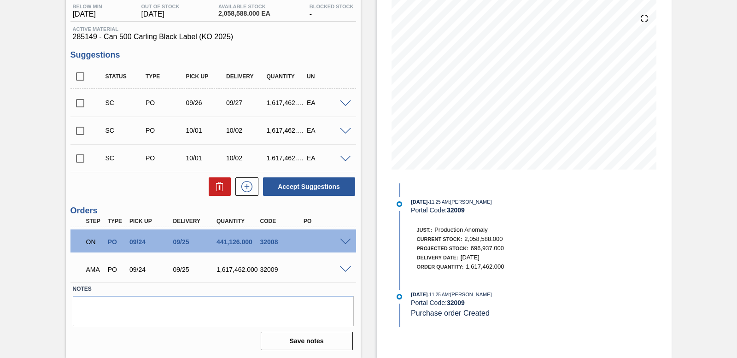
click at [345, 270] on span at bounding box center [345, 269] width 11 height 7
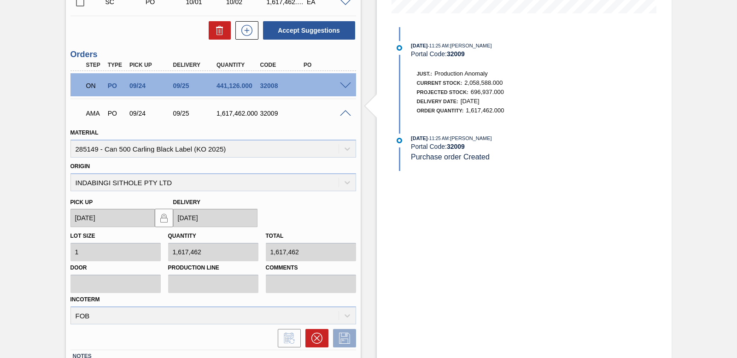
scroll to position [277, 0]
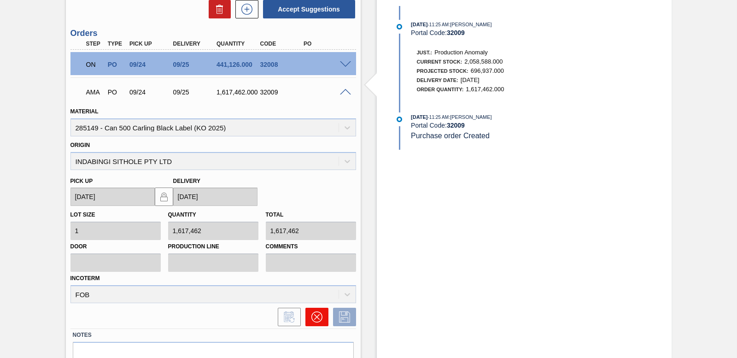
click at [321, 321] on button at bounding box center [316, 317] width 23 height 18
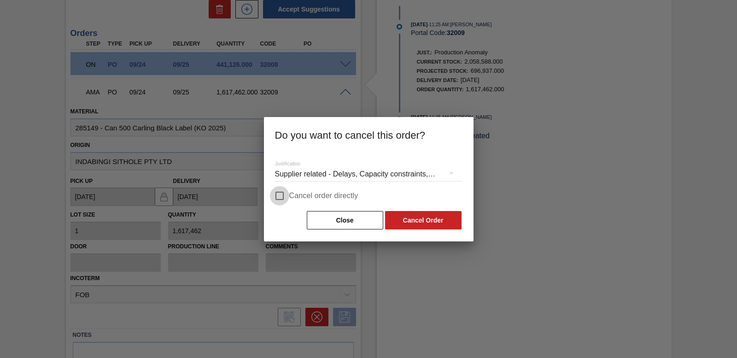
click at [279, 193] on input "Cancel order directly" at bounding box center [279, 195] width 19 height 19
checkbox input "true"
click at [409, 221] on button "Cancel Order" at bounding box center [423, 220] width 76 height 18
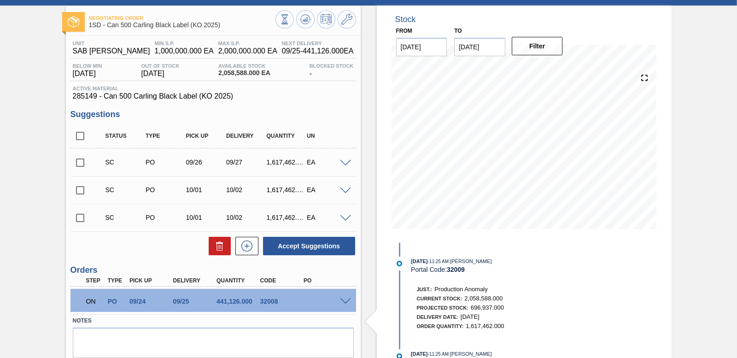
scroll to position [0, 0]
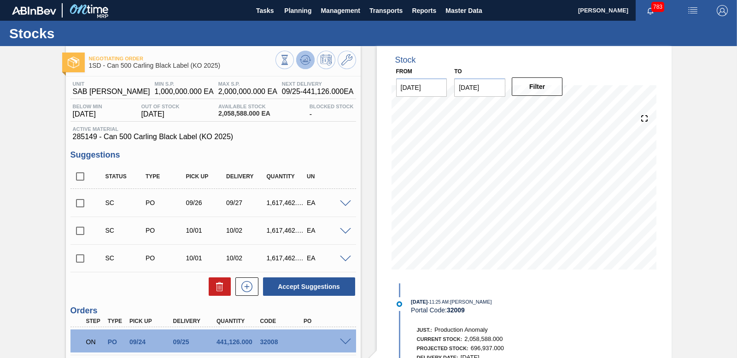
click at [304, 58] on icon at bounding box center [305, 59] width 11 height 11
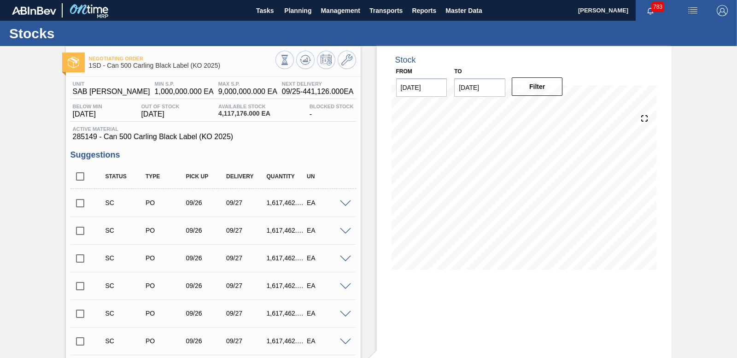
click at [78, 198] on input "checkbox" at bounding box center [79, 202] width 19 height 19
click at [346, 204] on span at bounding box center [345, 203] width 11 height 7
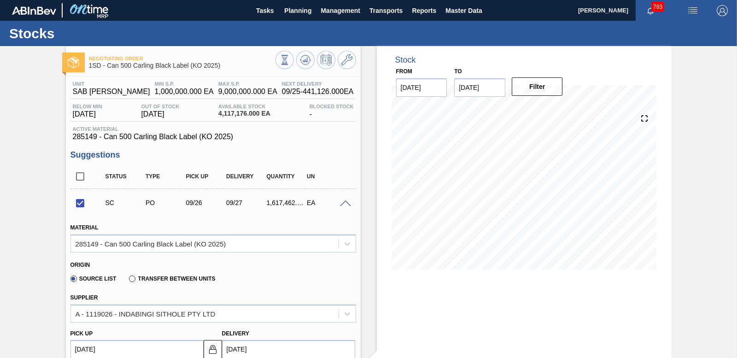
click at [345, 201] on span at bounding box center [345, 203] width 11 height 7
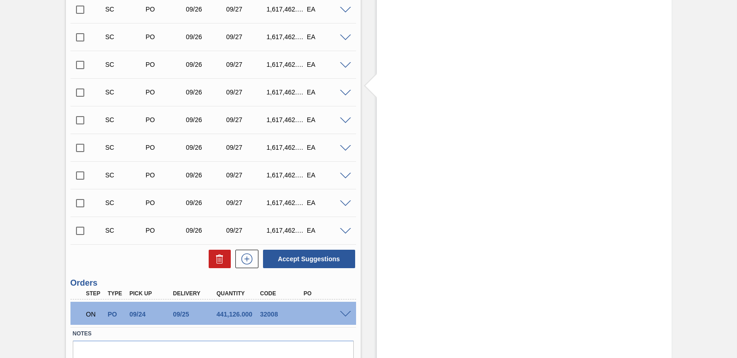
scroll to position [321, 0]
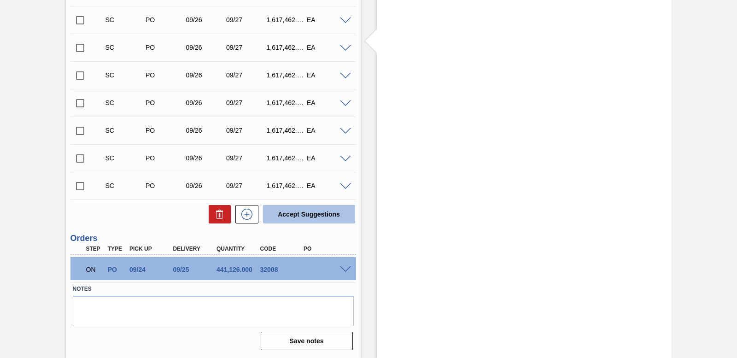
click at [341, 216] on button "Accept Suggestions" at bounding box center [309, 214] width 92 height 18
checkbox input "false"
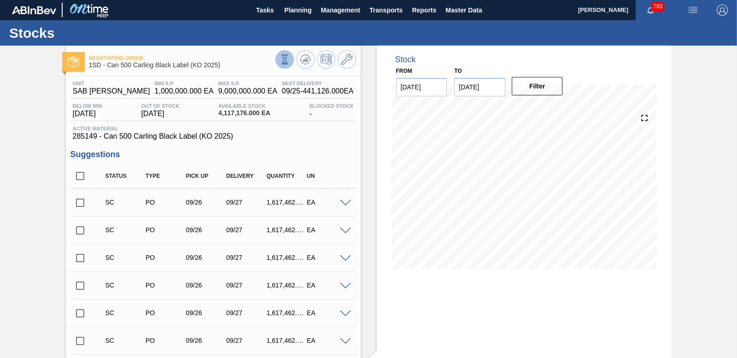
scroll to position [0, 0]
click at [308, 59] on icon at bounding box center [305, 59] width 11 height 11
click at [79, 206] on input "checkbox" at bounding box center [79, 202] width 19 height 19
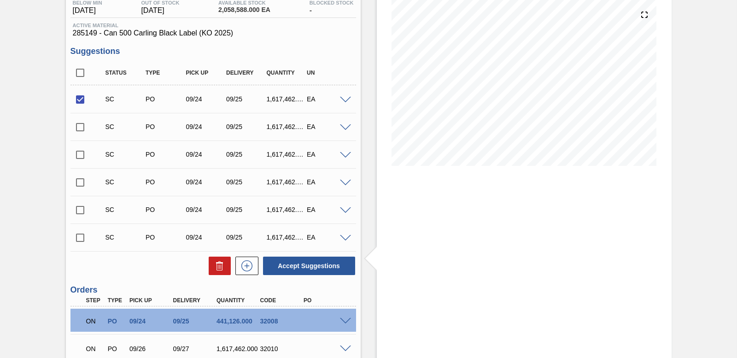
scroll to position [183, 0]
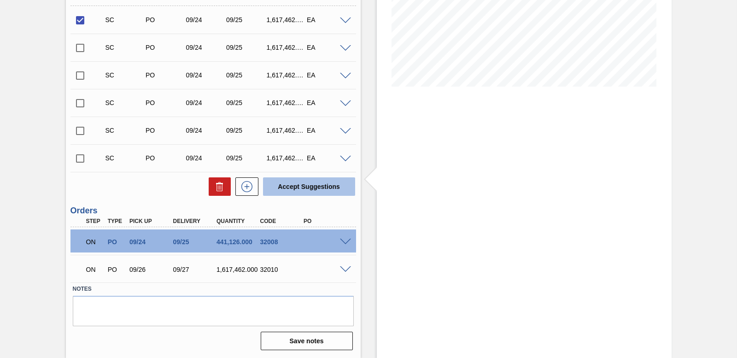
click at [289, 185] on button "Accept Suggestions" at bounding box center [309, 186] width 92 height 18
checkbox input "false"
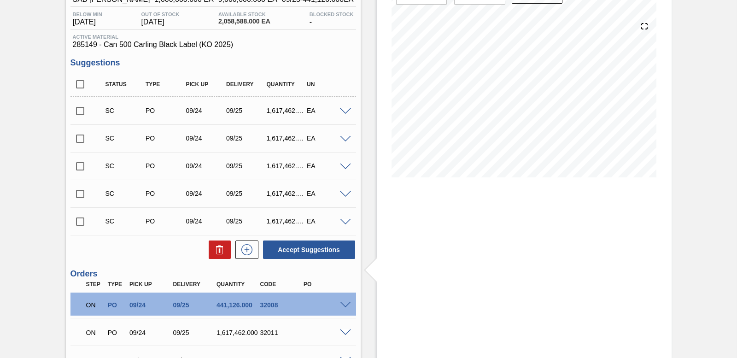
scroll to position [0, 0]
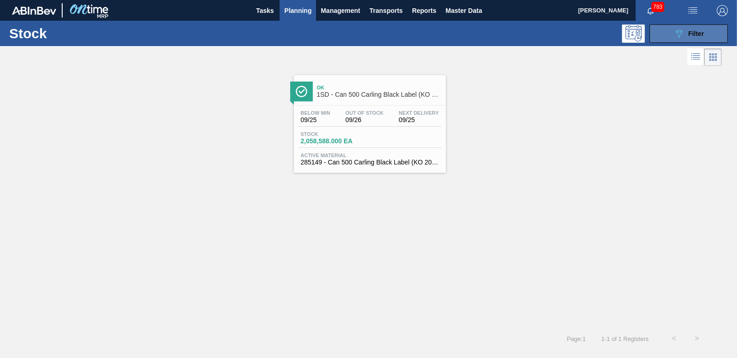
click at [693, 29] on div "089F7B8B-B2A5-4AFE-B5C0-19BA573D28AC Filter" at bounding box center [688, 33] width 30 height 11
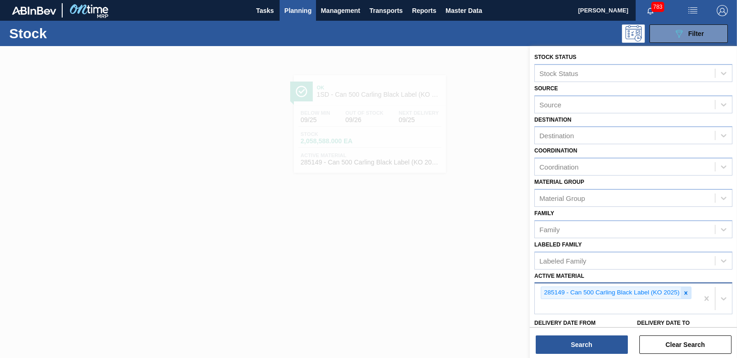
click at [687, 291] on icon at bounding box center [685, 293] width 6 height 6
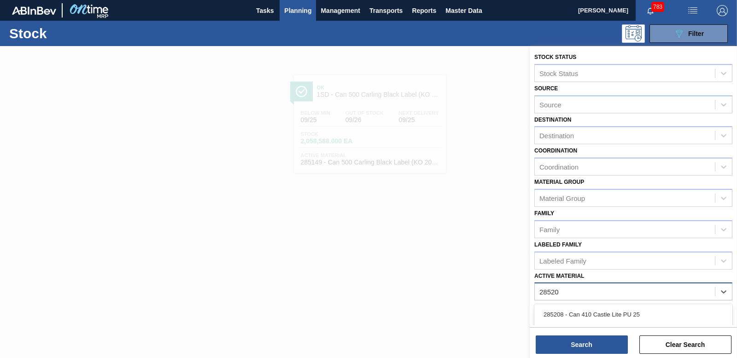
type Material "285205"
drag, startPoint x: 700, startPoint y: 317, endPoint x: 610, endPoint y: 331, distance: 91.2
click at [698, 317] on div "285205 - Can 500ML CLT PU 25" at bounding box center [633, 314] width 198 height 17
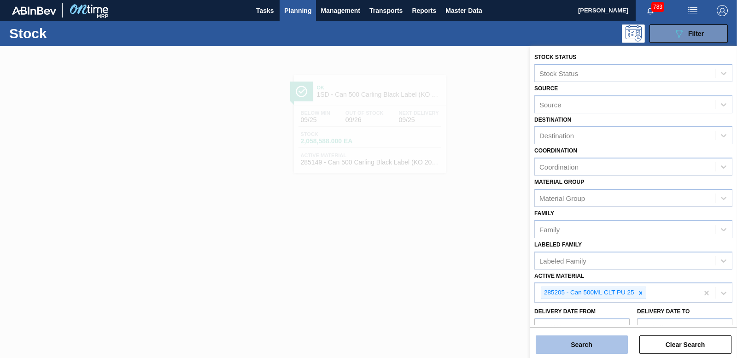
click at [591, 345] on button "Search" at bounding box center [581, 344] width 92 height 18
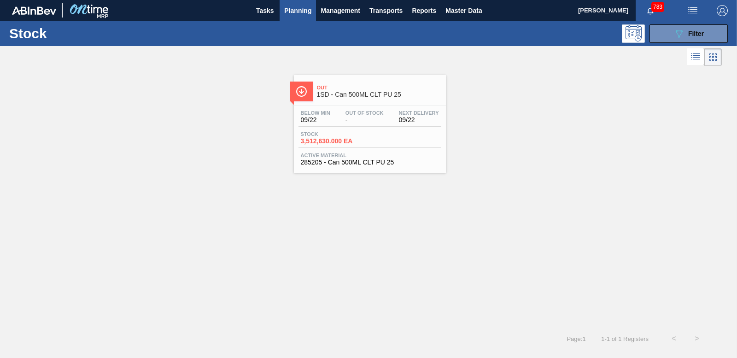
click at [318, 143] on span "3,512,630.000 EA" at bounding box center [333, 141] width 64 height 7
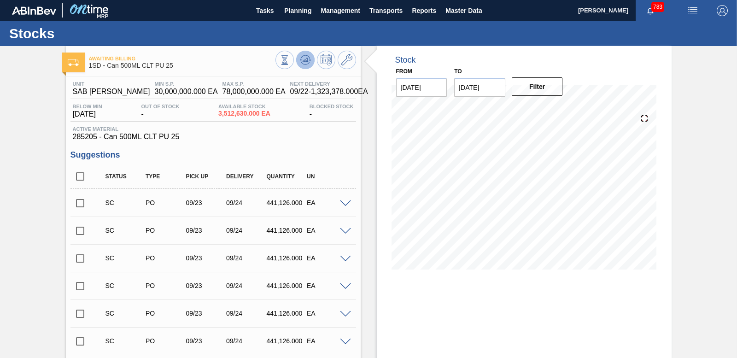
click at [307, 60] on icon at bounding box center [305, 59] width 11 height 11
click at [81, 208] on input "checkbox" at bounding box center [79, 202] width 19 height 19
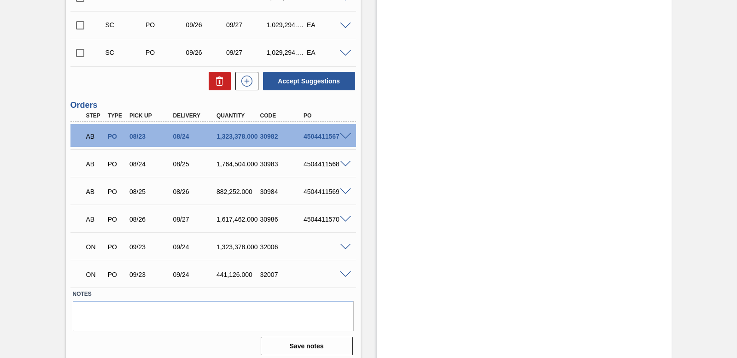
scroll to position [2006, 0]
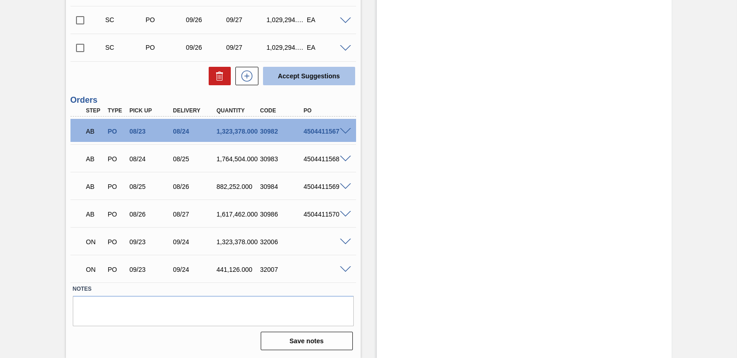
click at [311, 78] on button "Accept Suggestions" at bounding box center [309, 76] width 92 height 18
checkbox input "false"
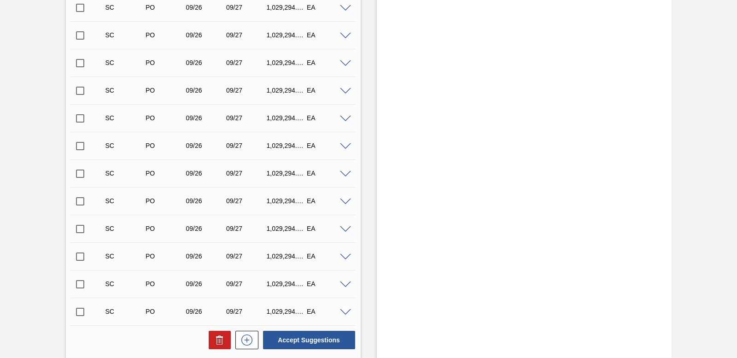
scroll to position [1610, 0]
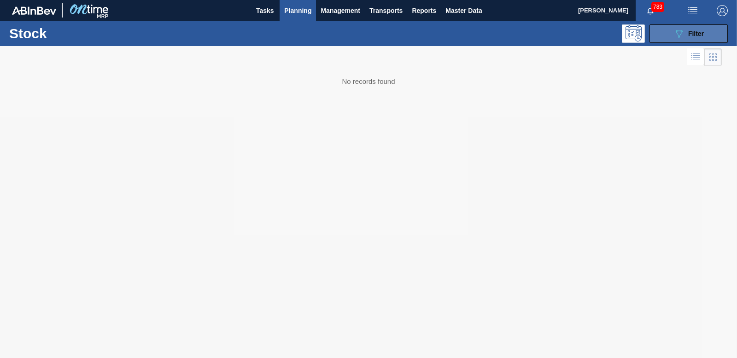
click at [691, 32] on span "Filter" at bounding box center [696, 33] width 16 height 7
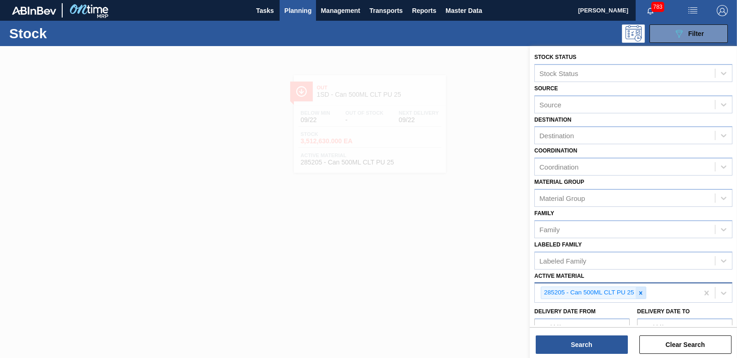
click at [640, 295] on icon at bounding box center [640, 293] width 6 height 6
type Material "285185"
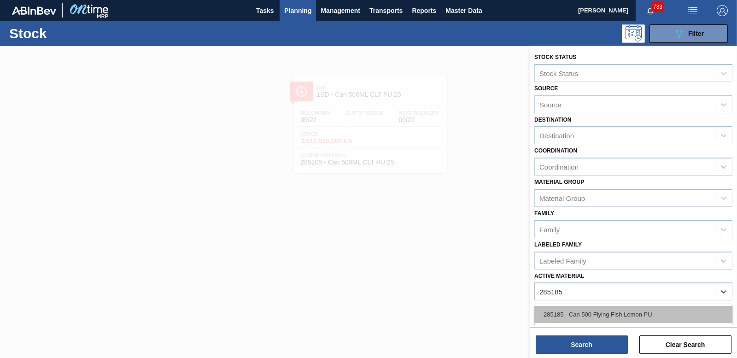
click at [589, 320] on div "285185 - Can 500 Flying Fish Lemon PU" at bounding box center [633, 314] width 198 height 17
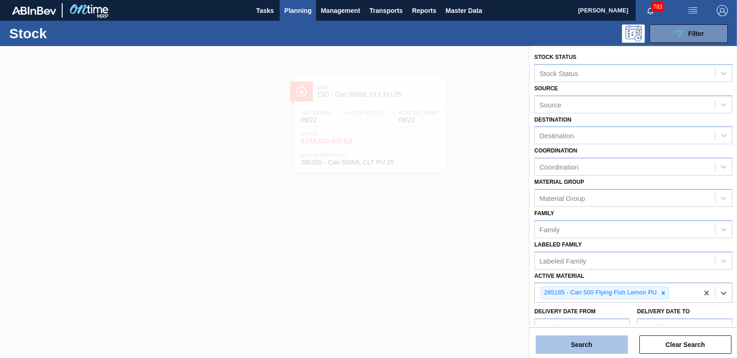
click at [589, 347] on button "Search" at bounding box center [581, 344] width 92 height 18
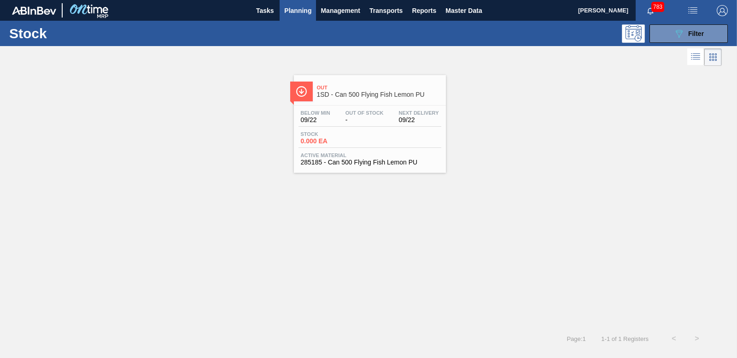
click at [323, 133] on span "Stock" at bounding box center [333, 134] width 64 height 6
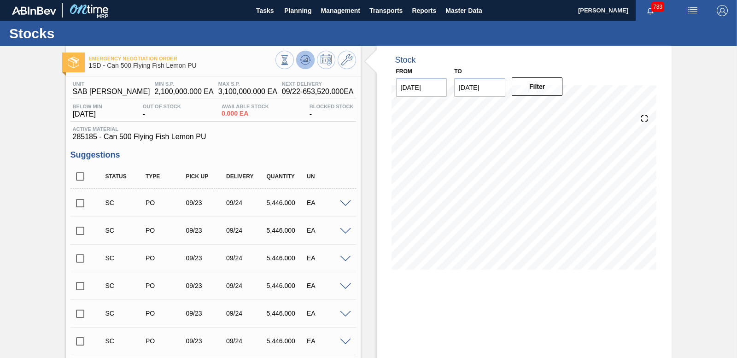
click at [305, 55] on icon at bounding box center [305, 59] width 11 height 11
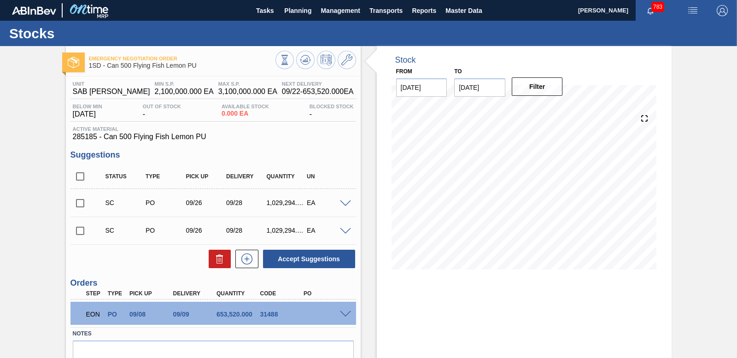
click at [348, 201] on span at bounding box center [345, 203] width 11 height 7
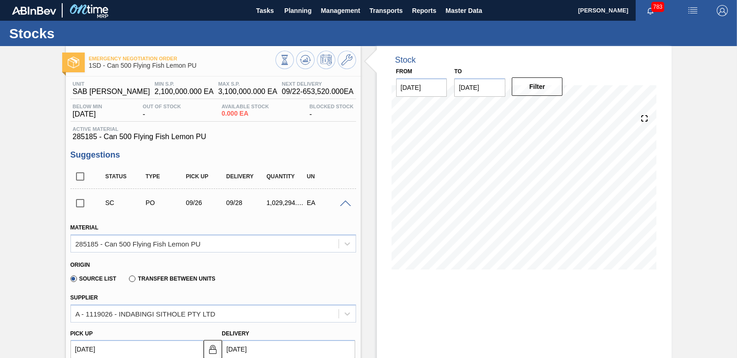
click at [348, 201] on span at bounding box center [345, 203] width 11 height 7
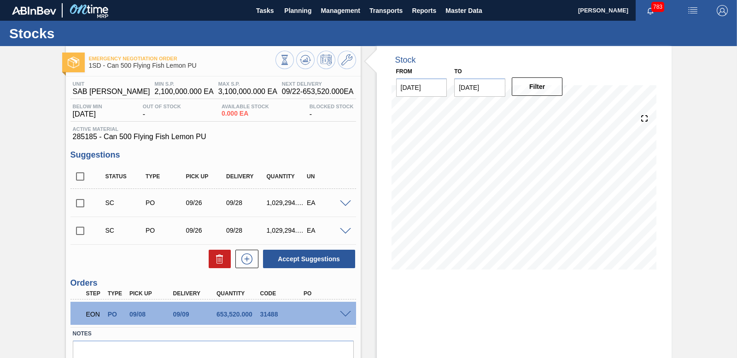
click at [83, 203] on input "checkbox" at bounding box center [79, 202] width 19 height 19
click at [334, 252] on button "Accept Suggestions" at bounding box center [309, 259] width 92 height 18
checkbox input "false"
